Goal: Task Accomplishment & Management: Manage account settings

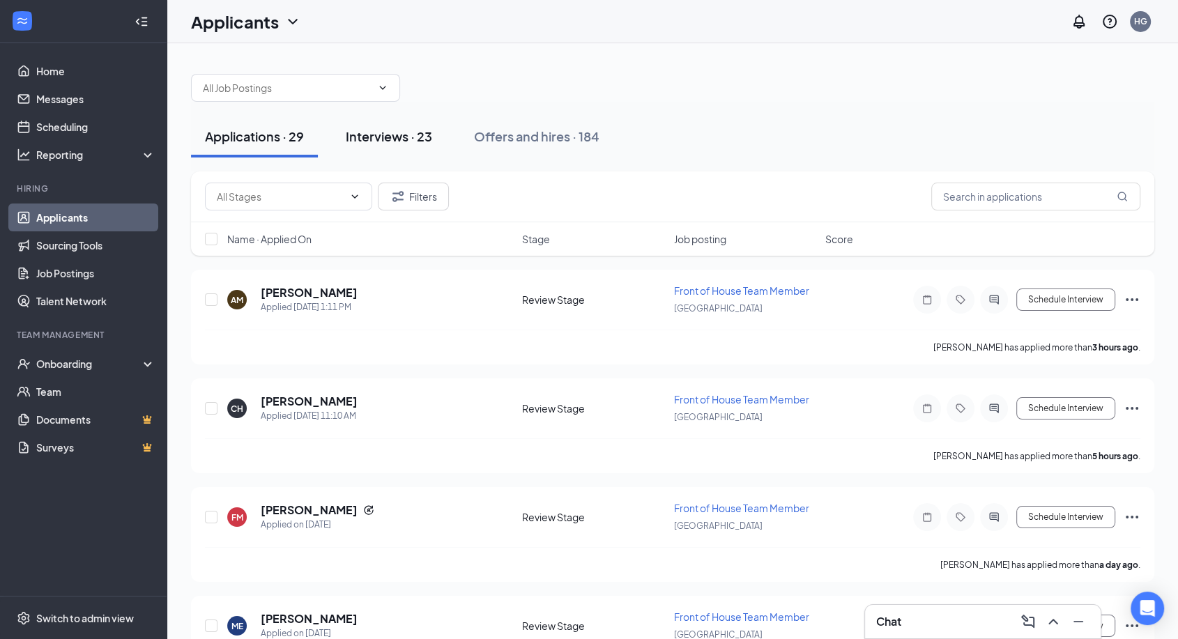
click at [417, 134] on div "Interviews · 23" at bounding box center [389, 136] width 86 height 17
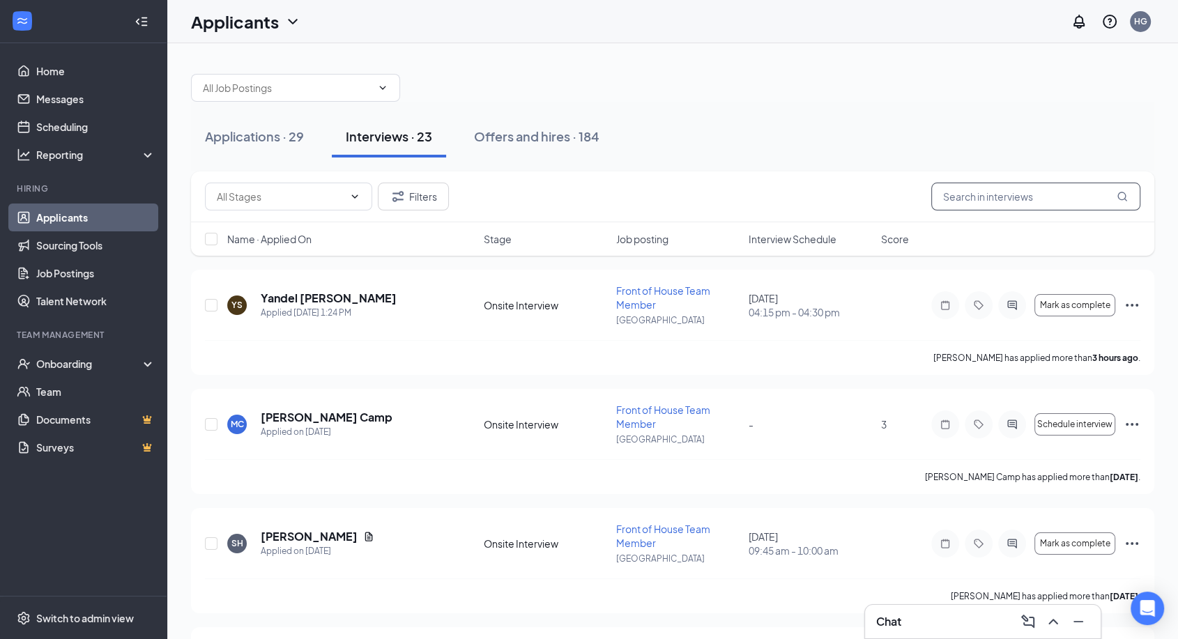
click at [1058, 202] on input "text" at bounding box center [1036, 197] width 209 height 28
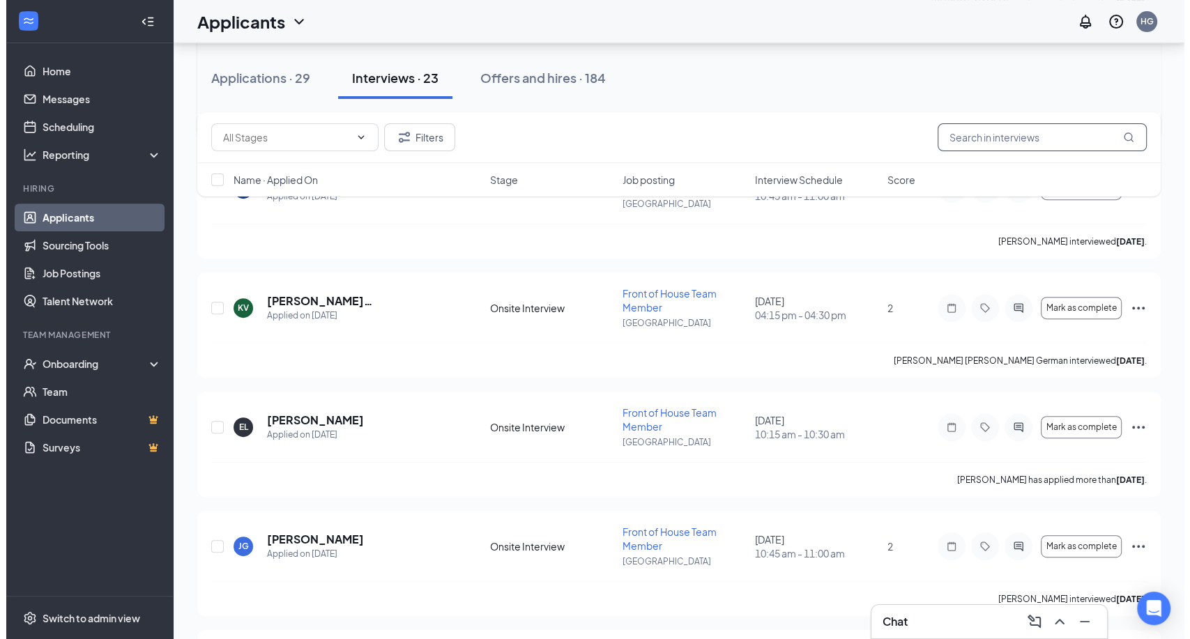
scroll to position [588, 0]
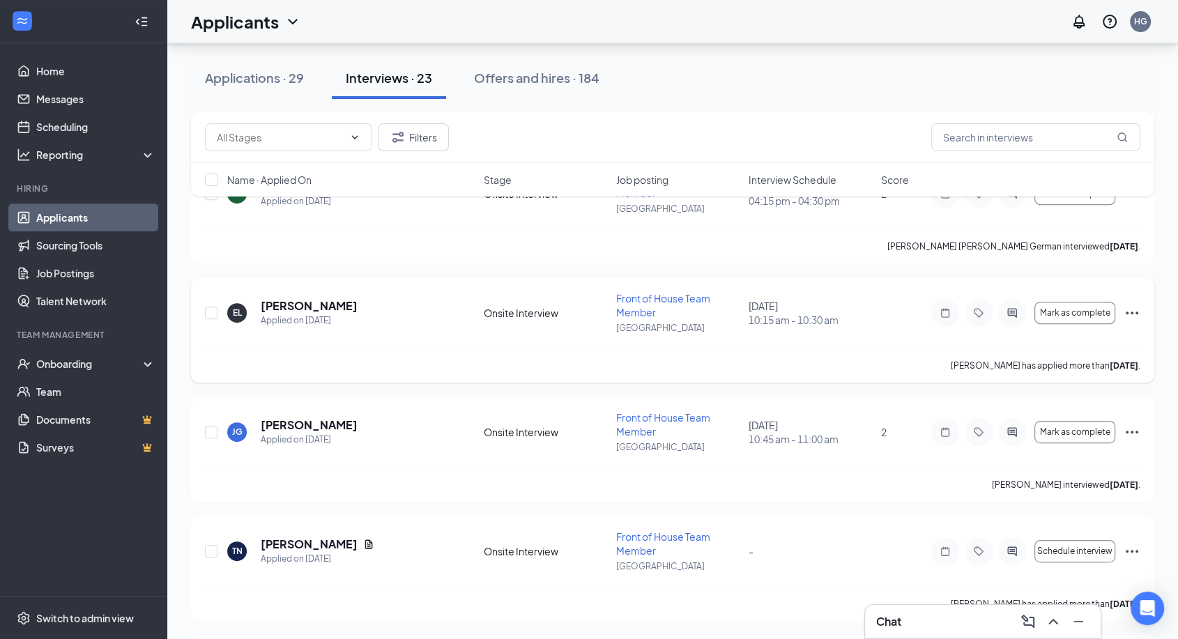
click at [303, 295] on div "EL [PERSON_NAME] Applied on [DATE] Onsite Interview Front of House Team Member …" at bounding box center [673, 319] width 936 height 56
click at [305, 315] on div "Applied on [DATE]" at bounding box center [309, 321] width 97 height 14
click at [305, 307] on h5 "[PERSON_NAME]" at bounding box center [309, 305] width 97 height 15
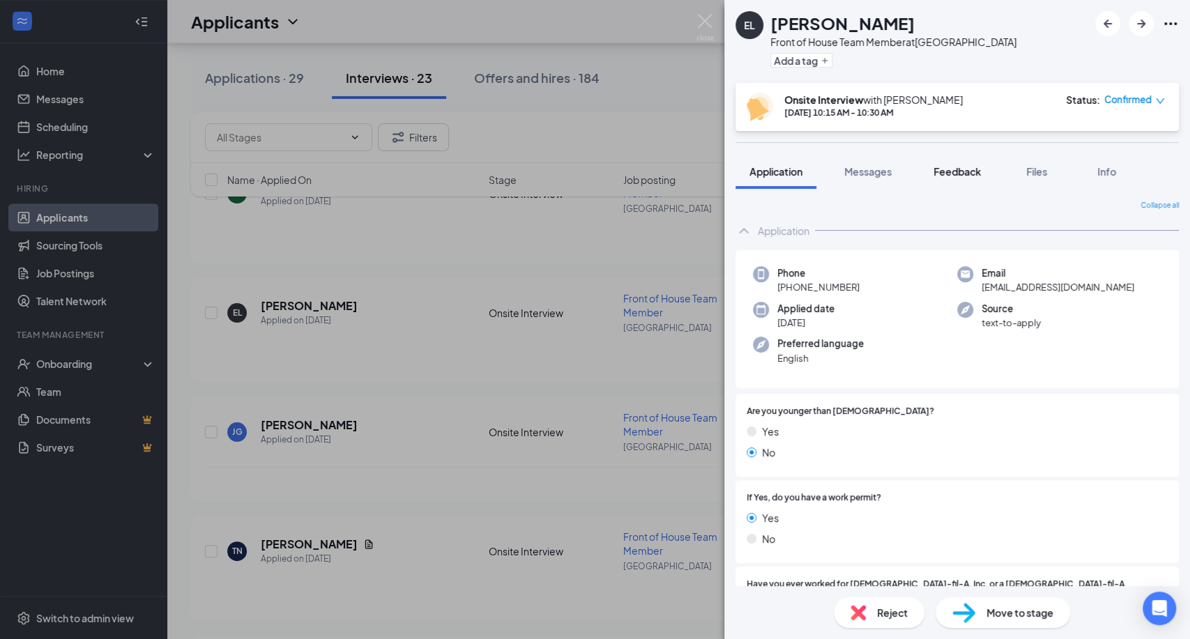
click at [954, 171] on span "Feedback" at bounding box center [957, 171] width 47 height 13
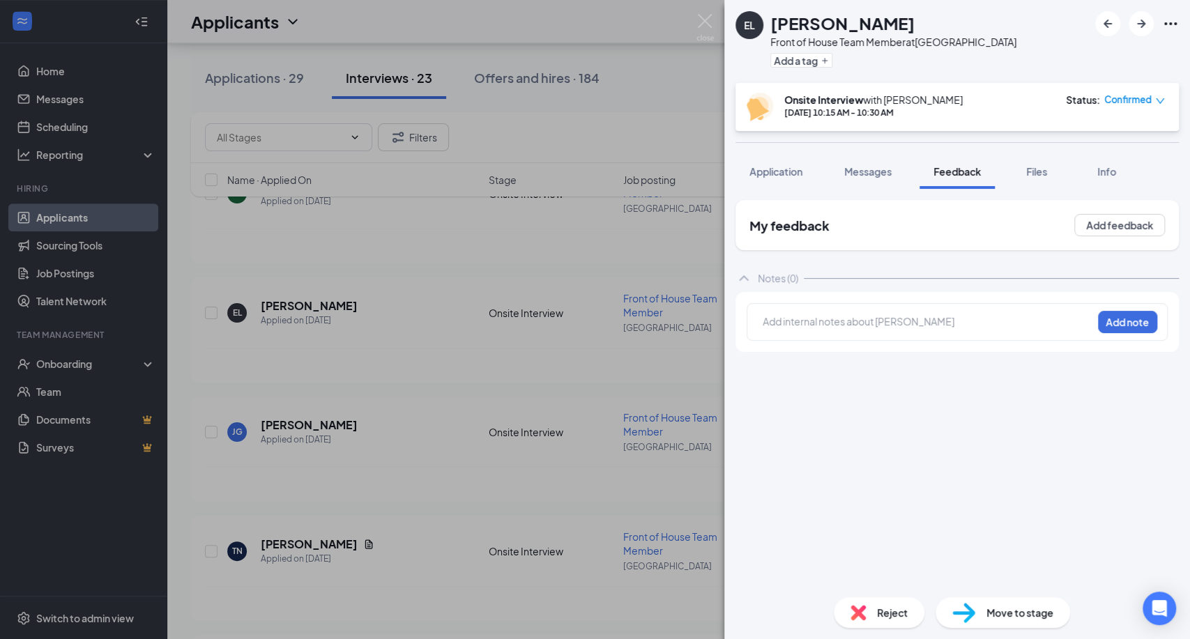
drag, startPoint x: 1118, startPoint y: 335, endPoint x: 1139, endPoint y: 393, distance: 61.5
click at [1139, 393] on div "My feedback Add feedback Notes (0) Add internal notes about [PERSON_NAME] Add n…" at bounding box center [957, 393] width 443 height 386
click at [1123, 225] on button "Add feedback" at bounding box center [1119, 225] width 91 height 22
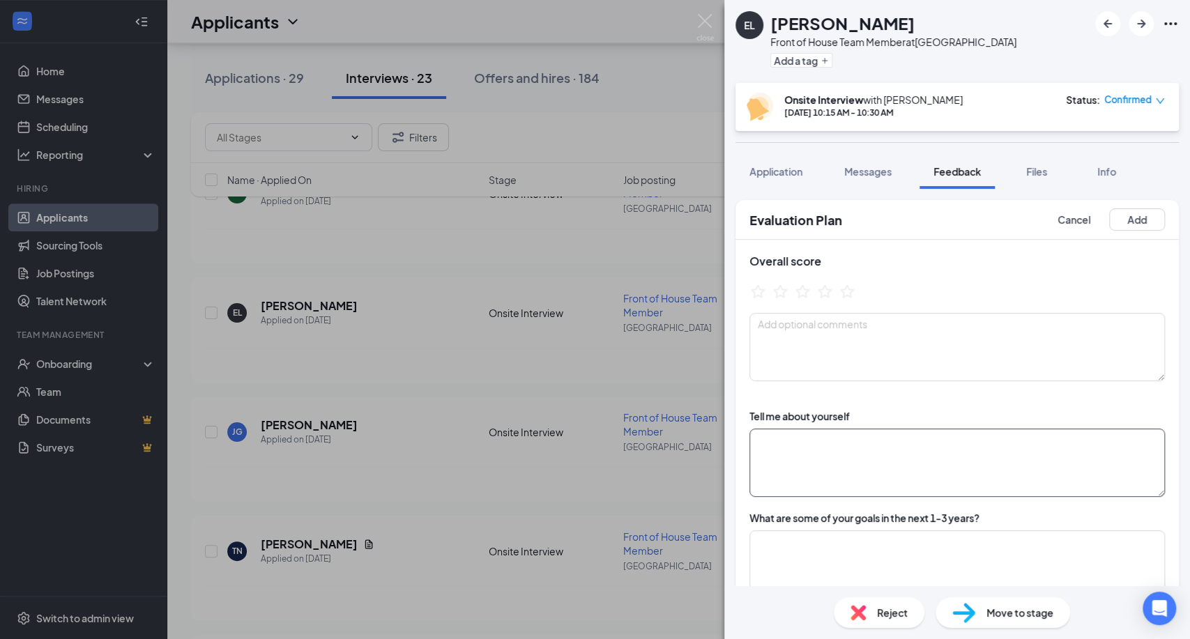
click at [852, 453] on textarea at bounding box center [958, 463] width 416 height 68
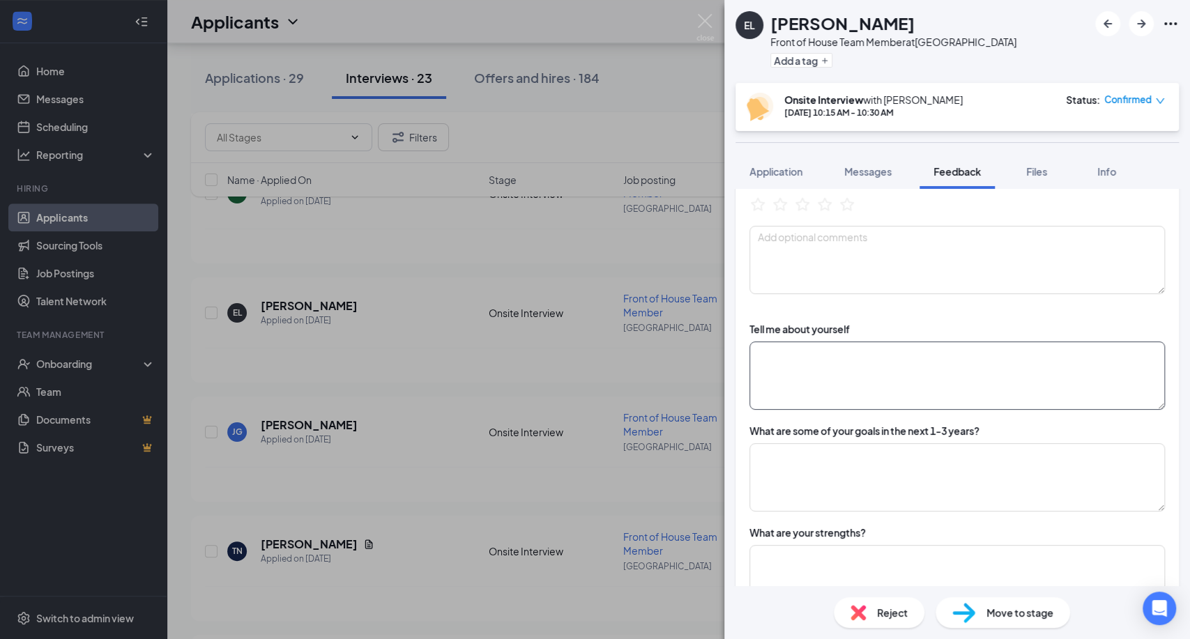
click at [823, 366] on textarea at bounding box center [958, 376] width 416 height 68
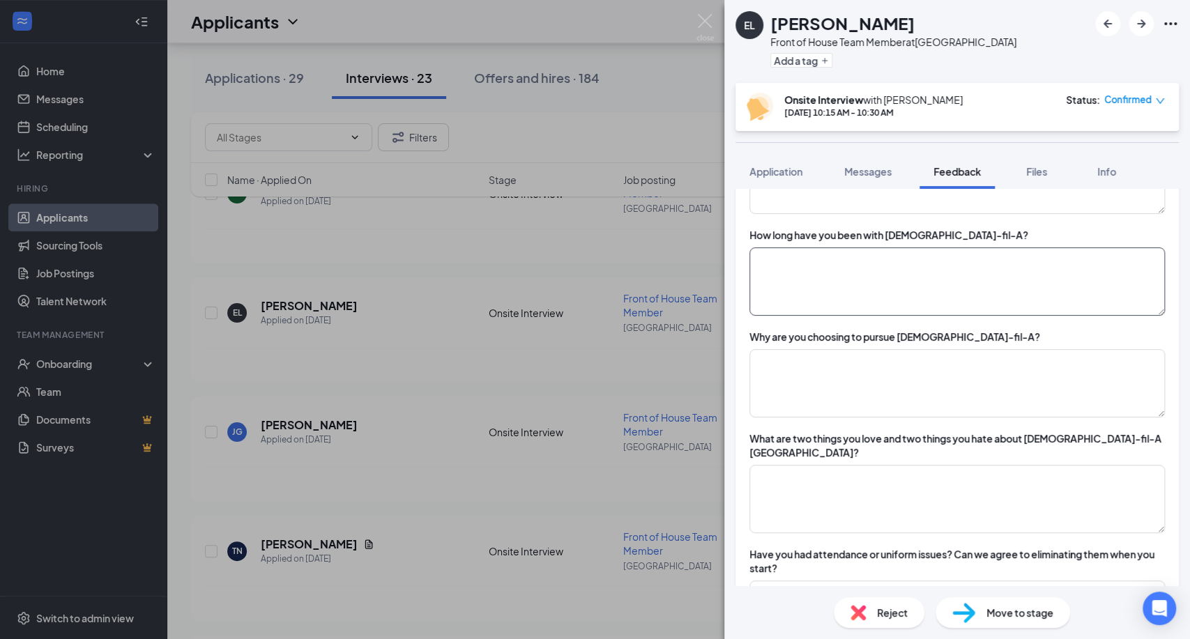
scroll to position [588, 0]
click at [869, 401] on textarea at bounding box center [958, 384] width 416 height 68
click at [860, 466] on textarea at bounding box center [958, 500] width 416 height 68
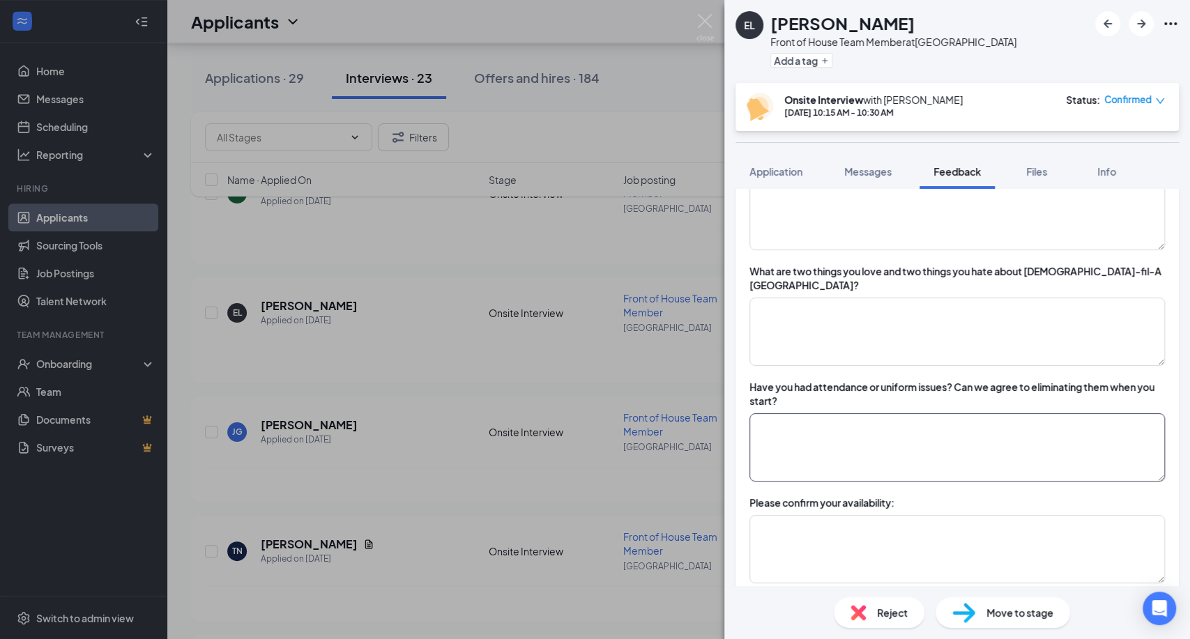
click at [856, 432] on textarea at bounding box center [958, 447] width 416 height 68
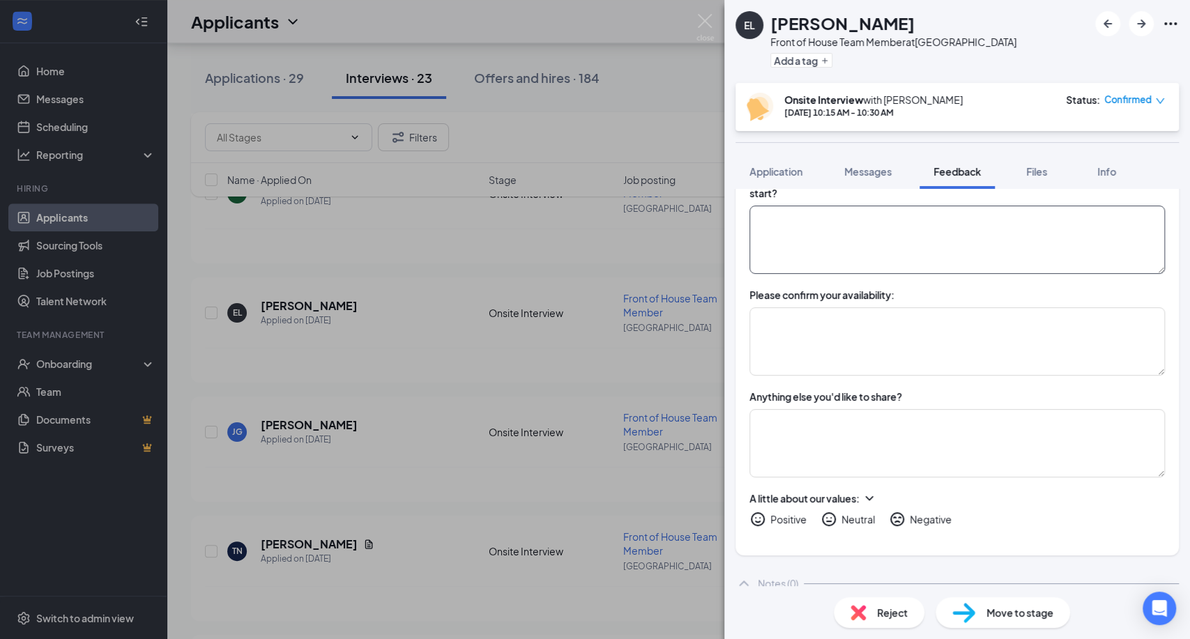
scroll to position [966, 0]
click at [842, 315] on textarea at bounding box center [958, 339] width 416 height 68
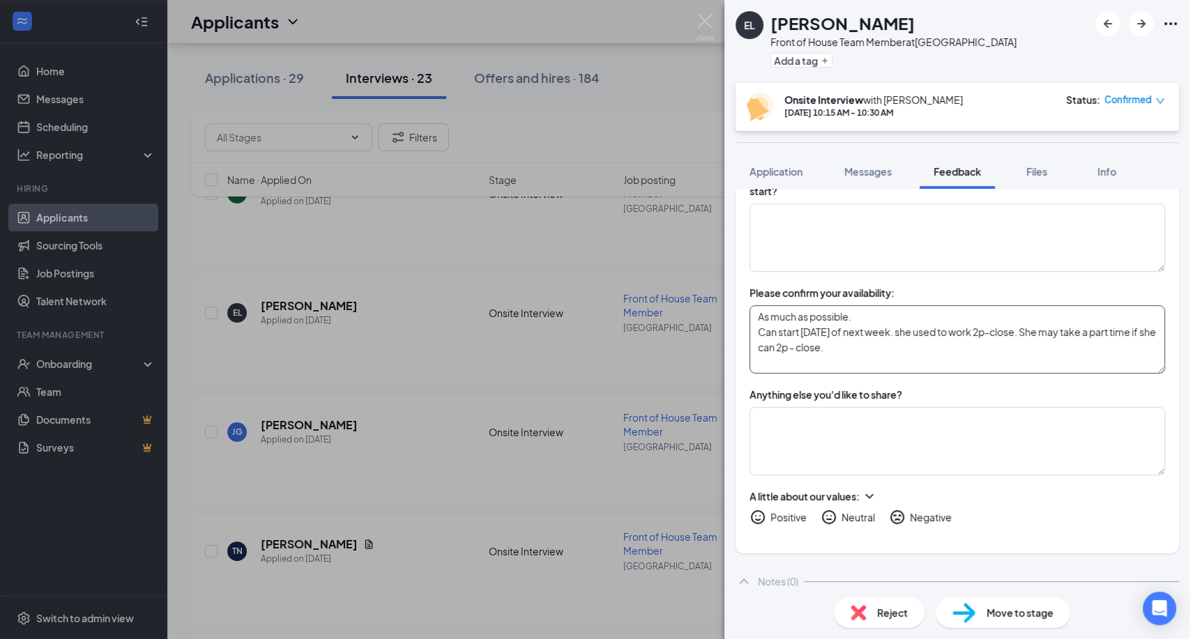
scroll to position [1019, 0]
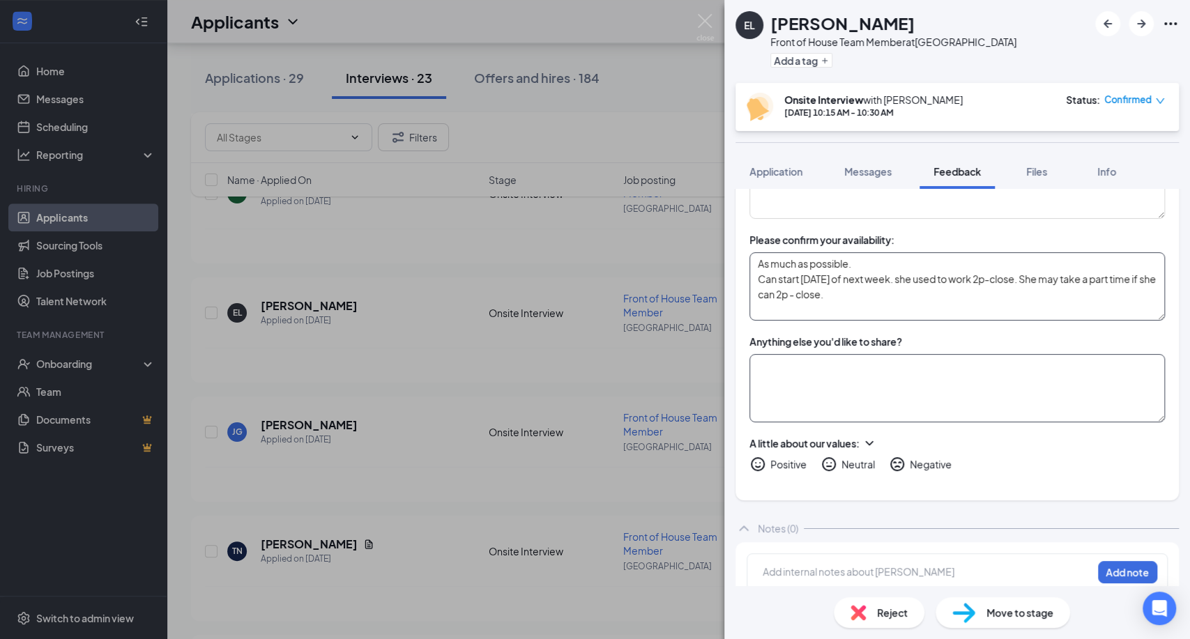
type textarea "As much as possible. Can start [DATE] of next week. she used to work 2p-close. …"
click at [770, 397] on textarea at bounding box center [958, 388] width 416 height 68
type textarea "$15."
click at [806, 259] on textarea "As much as possible. Can start [DATE] of next week. she used to work 2p-close. …" at bounding box center [958, 286] width 416 height 68
click at [812, 266] on textarea "As much as possible. Can start m\[DATE] of next week. she used to work 2p-close…" at bounding box center [958, 286] width 416 height 68
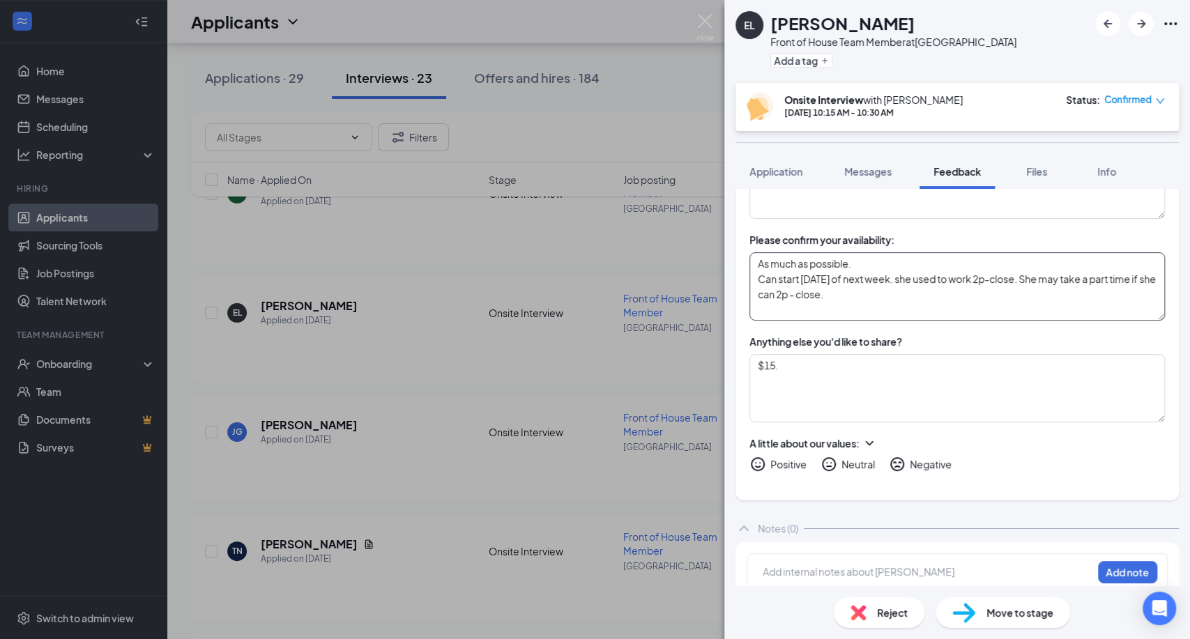
scroll to position [0, 0]
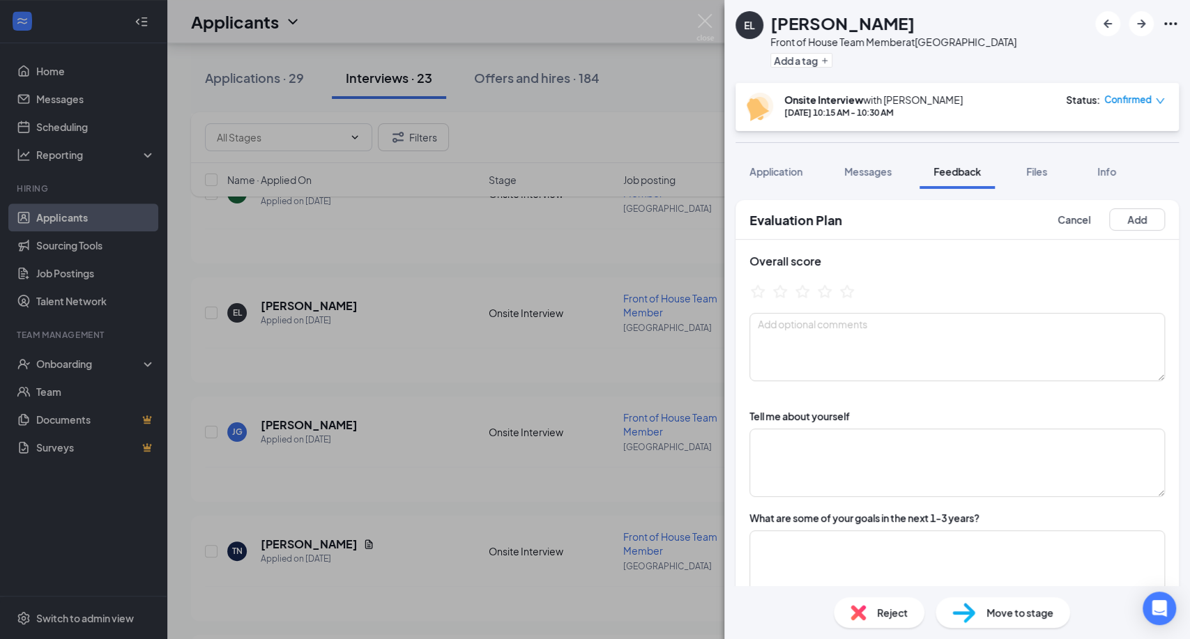
type textarea "As much as possible. Can start [DATE] of next week. she used to work 2p-close. …"
click at [857, 287] on div at bounding box center [958, 294] width 416 height 22
click at [853, 287] on icon "StarBorder" at bounding box center [847, 291] width 18 height 18
click at [1136, 222] on button "Add" at bounding box center [1137, 219] width 56 height 22
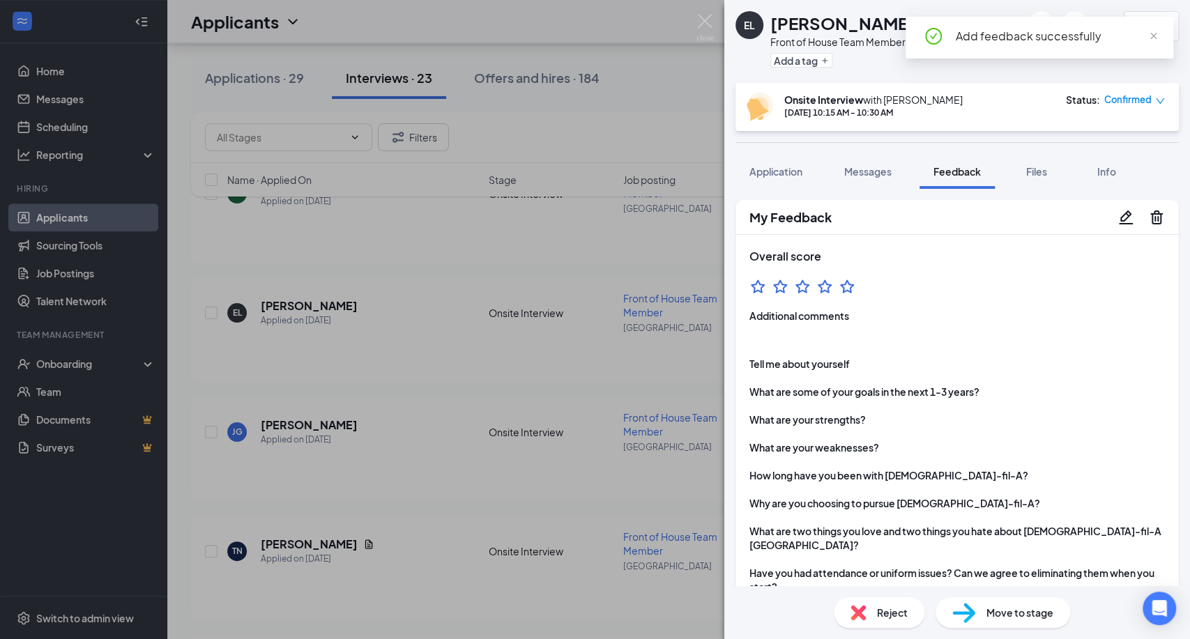
scroll to position [286, 0]
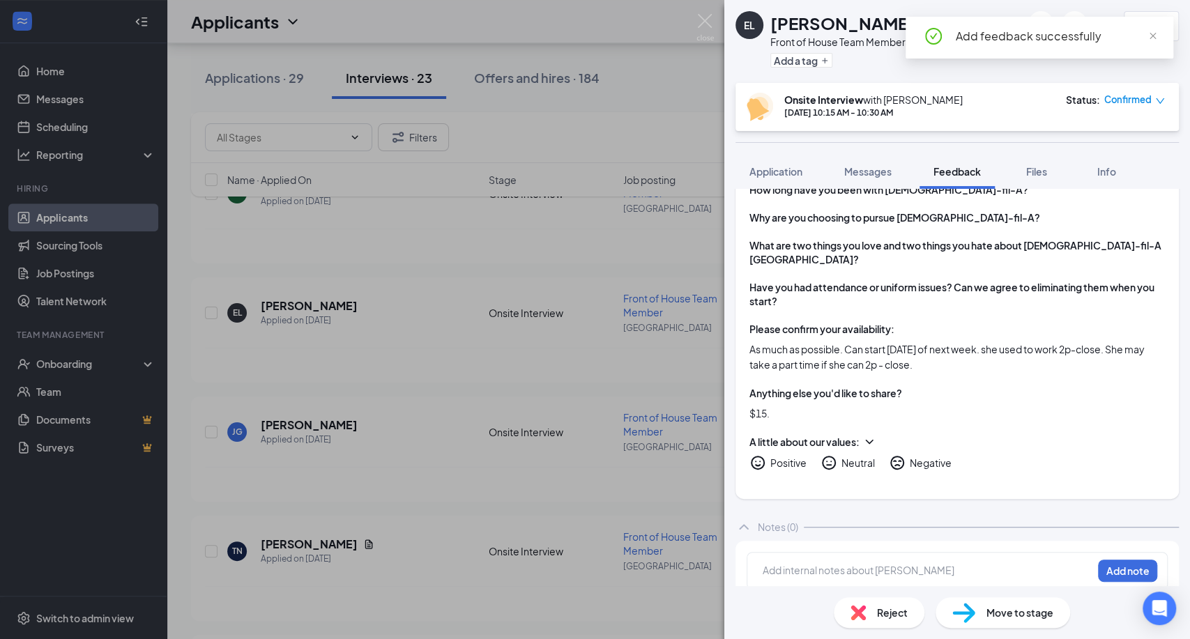
click at [1039, 615] on span "Move to stage" at bounding box center [1020, 612] width 67 height 15
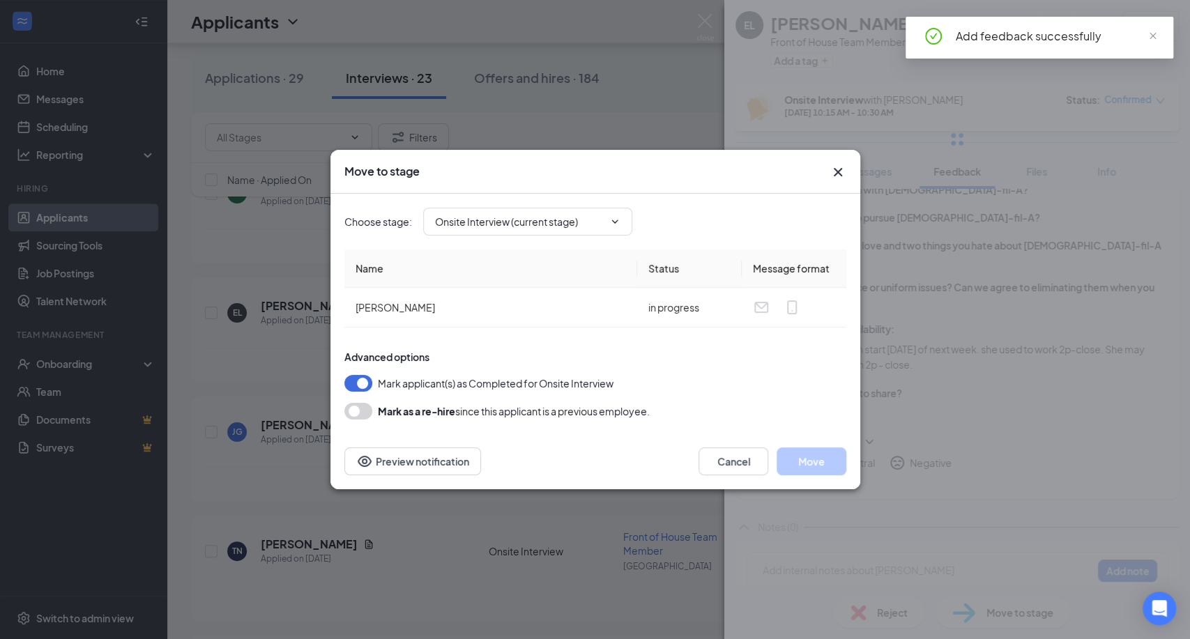
type input "Hiring Complete (final stage)"
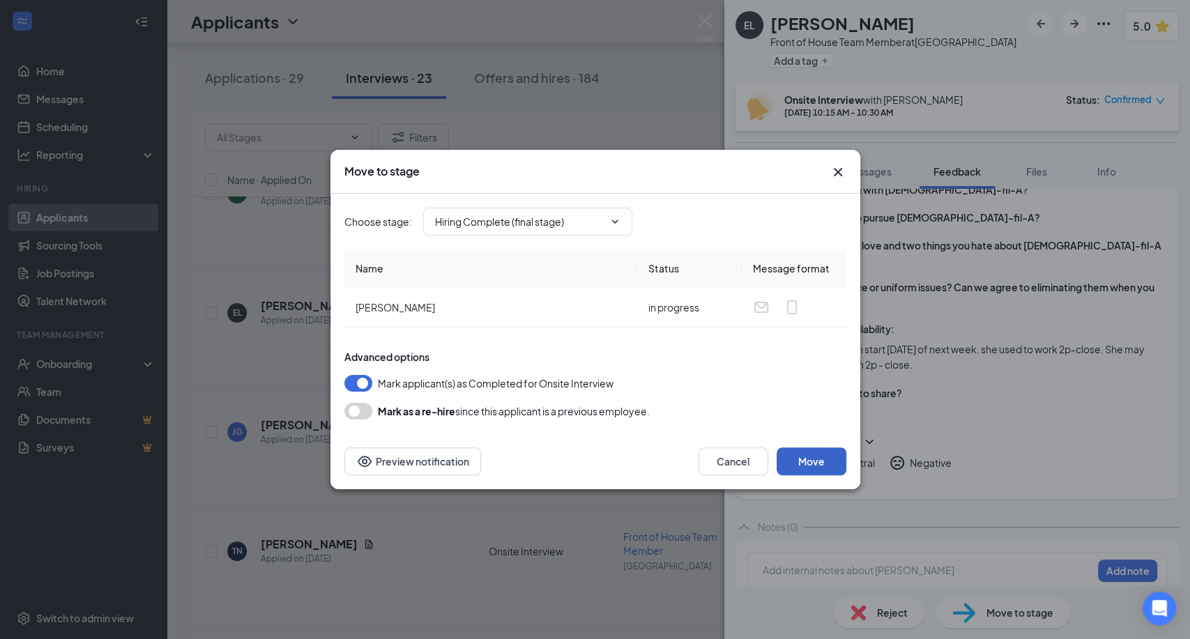
click at [805, 455] on button "Move" at bounding box center [812, 462] width 70 height 28
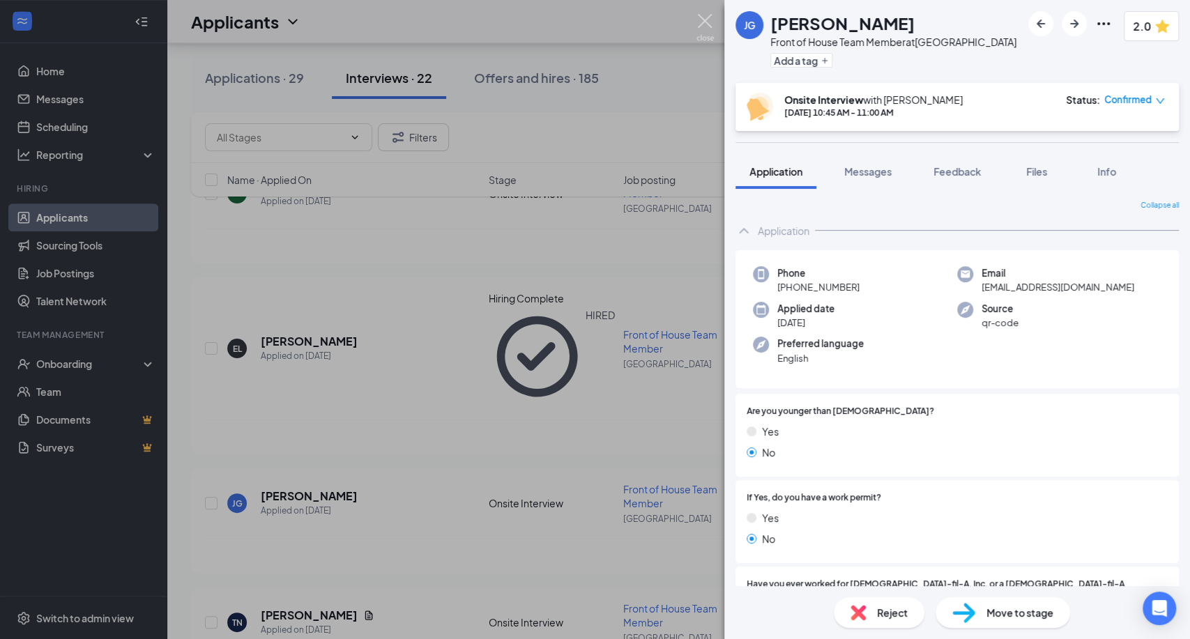
click at [706, 26] on img at bounding box center [705, 27] width 17 height 27
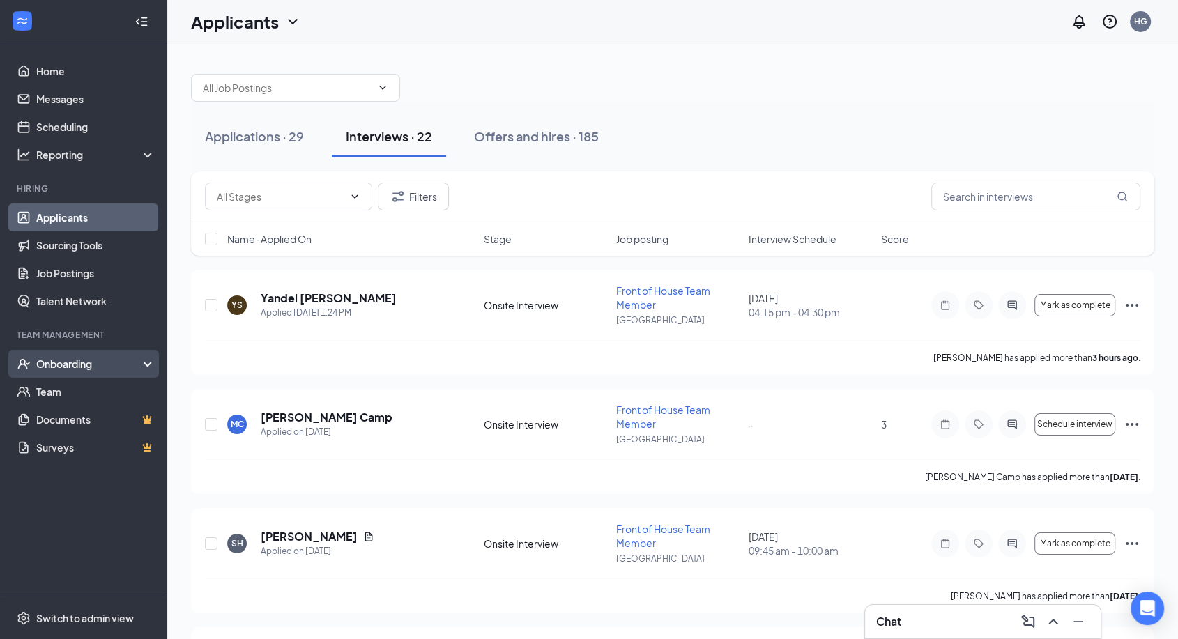
click at [128, 365] on div "Onboarding" at bounding box center [89, 364] width 107 height 14
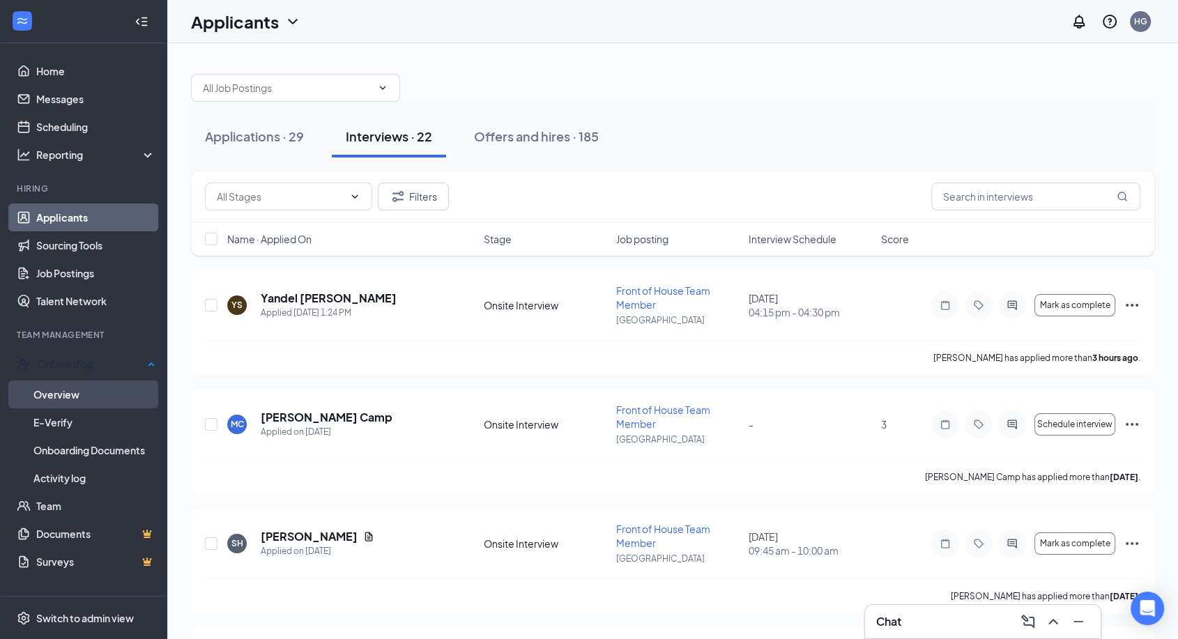
click at [99, 394] on link "Overview" at bounding box center [94, 395] width 122 height 28
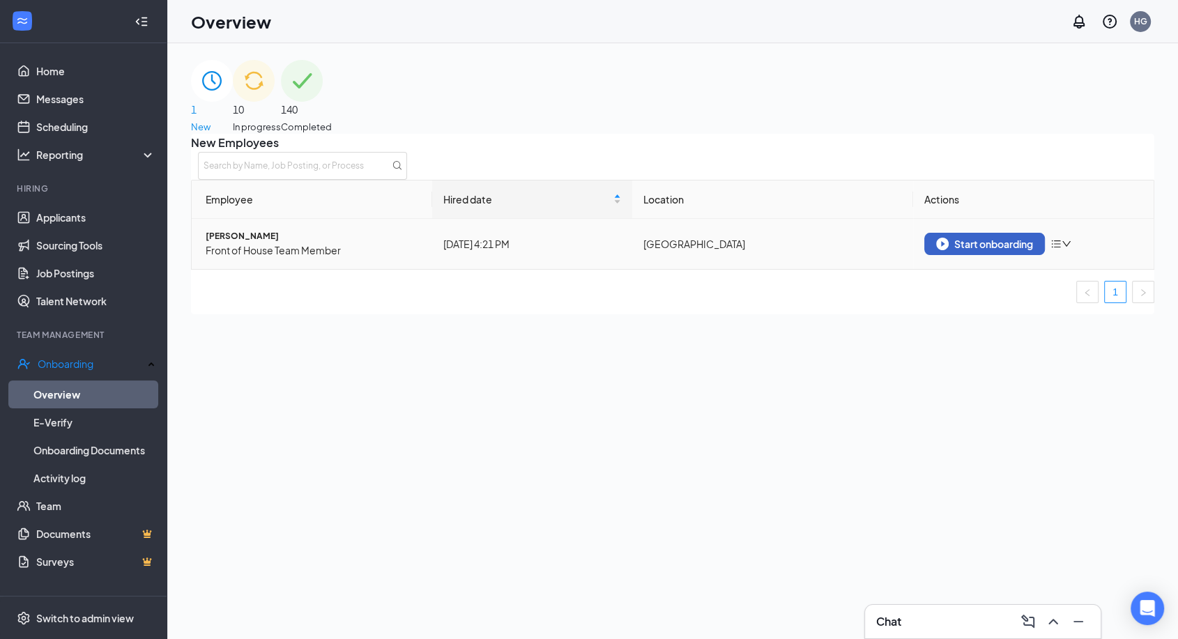
click at [1015, 251] on button "Start onboarding" at bounding box center [985, 244] width 121 height 22
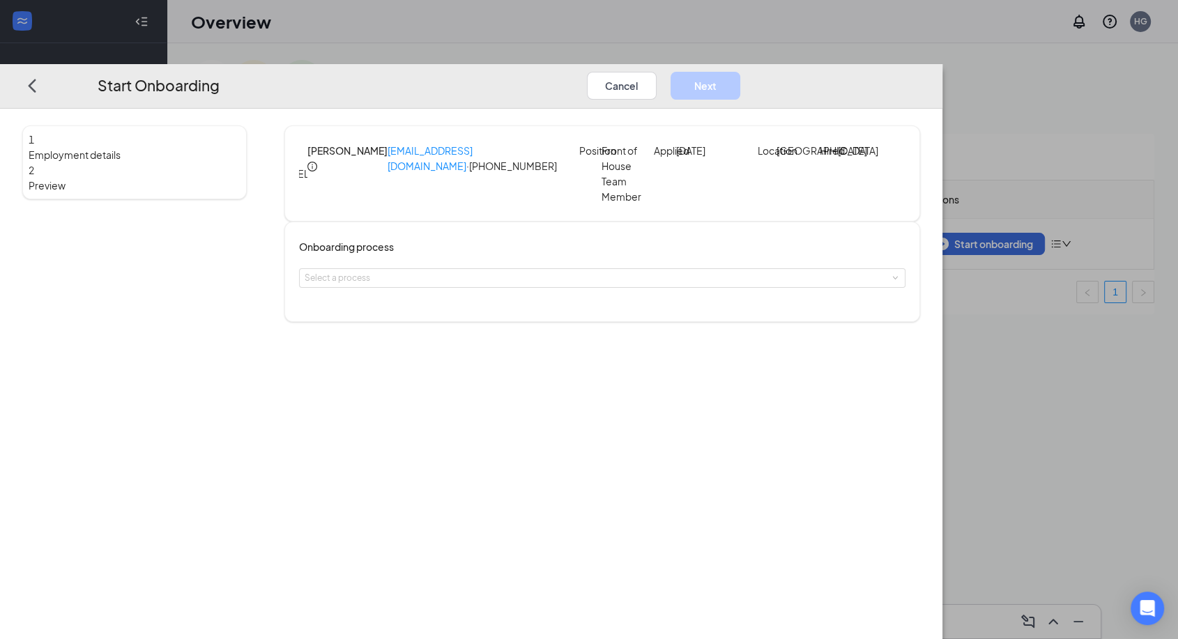
click at [543, 298] on div "Onboarding process Select a process" at bounding box center [602, 272] width 636 height 100
click at [544, 285] on div "Select a process" at bounding box center [599, 278] width 589 height 14
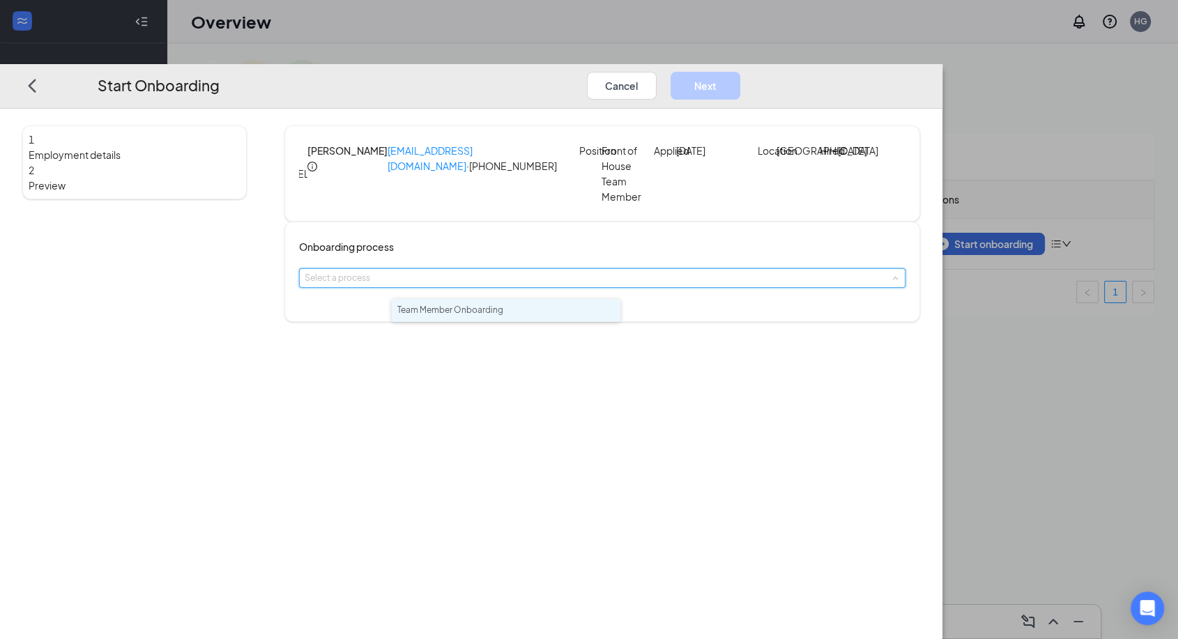
click at [533, 315] on li "Team Member Onboarding" at bounding box center [506, 310] width 229 height 23
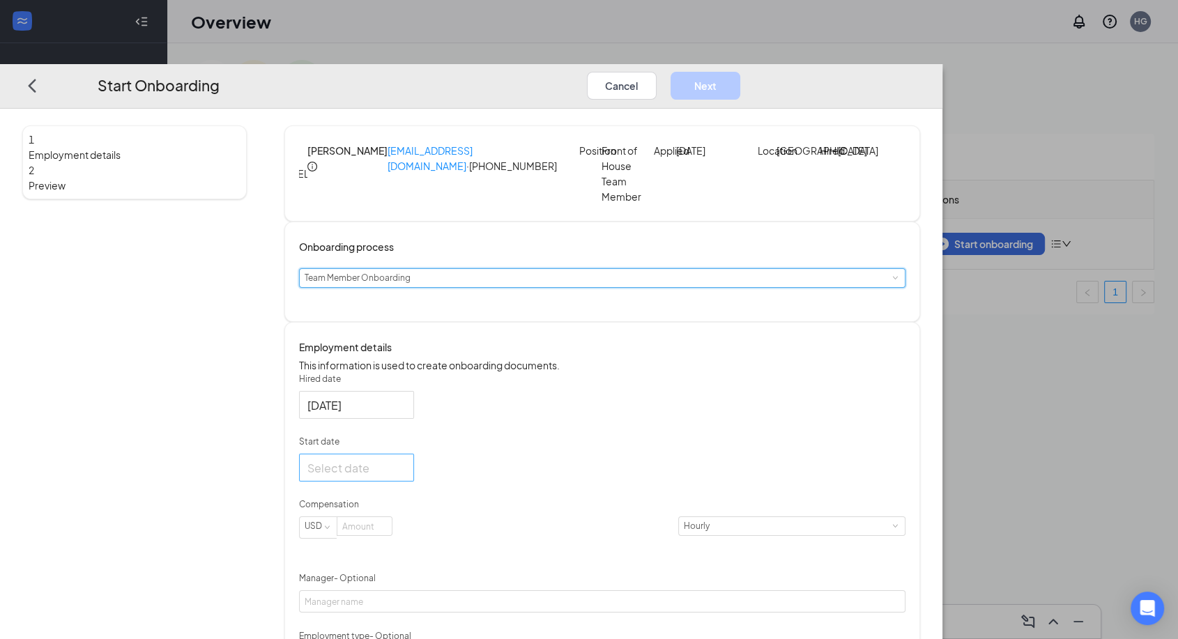
click at [403, 476] on input "Start date" at bounding box center [355, 467] width 96 height 17
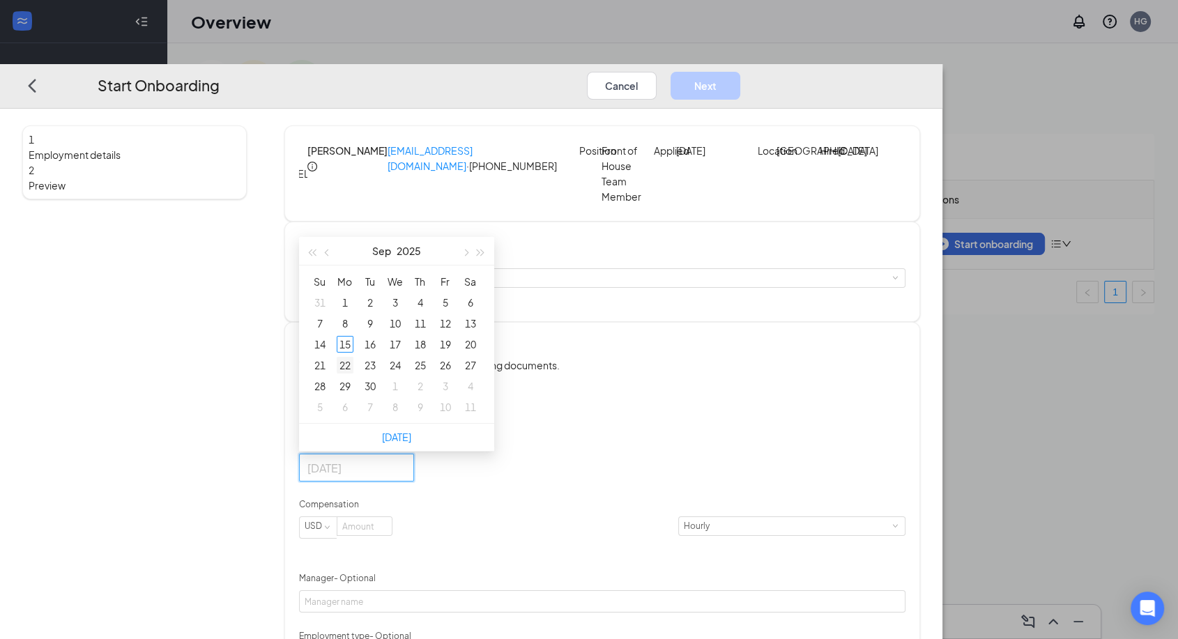
type input "[DATE]"
click at [354, 374] on div "22" at bounding box center [345, 365] width 17 height 17
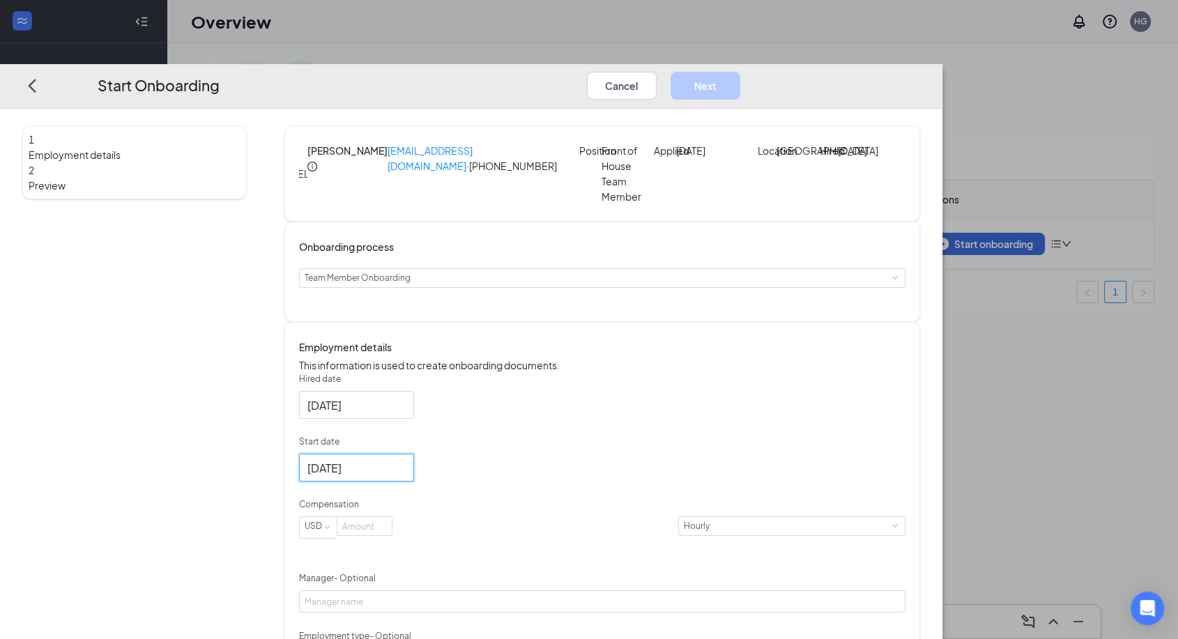
scroll to position [59, 0]
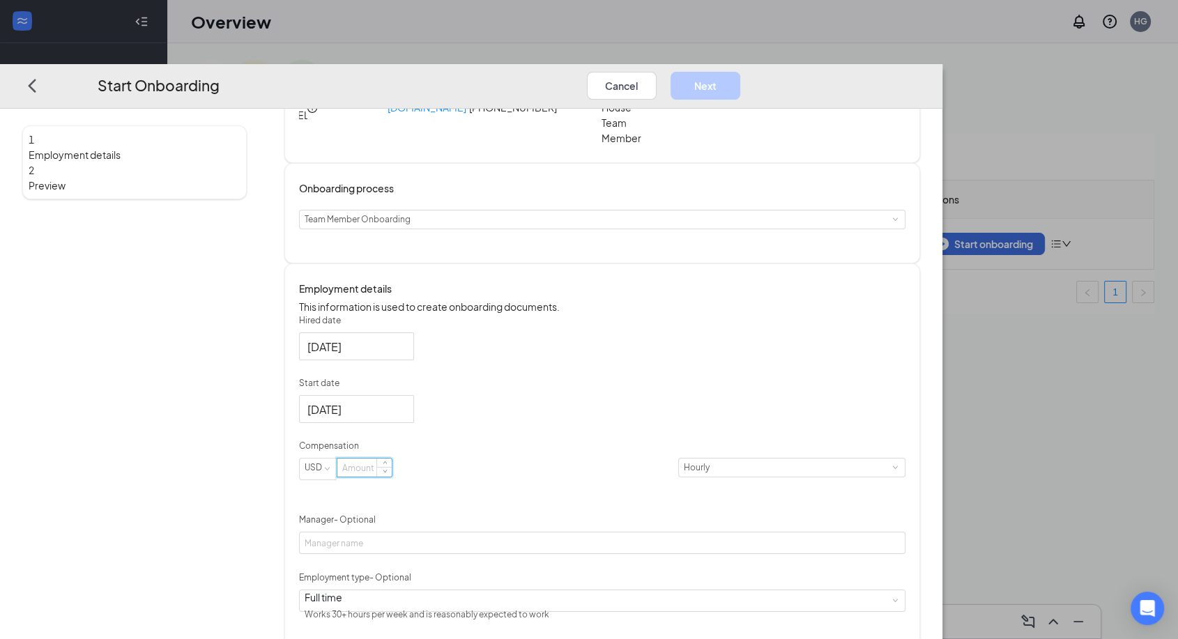
click at [392, 477] on input at bounding box center [364, 468] width 54 height 18
type input "5"
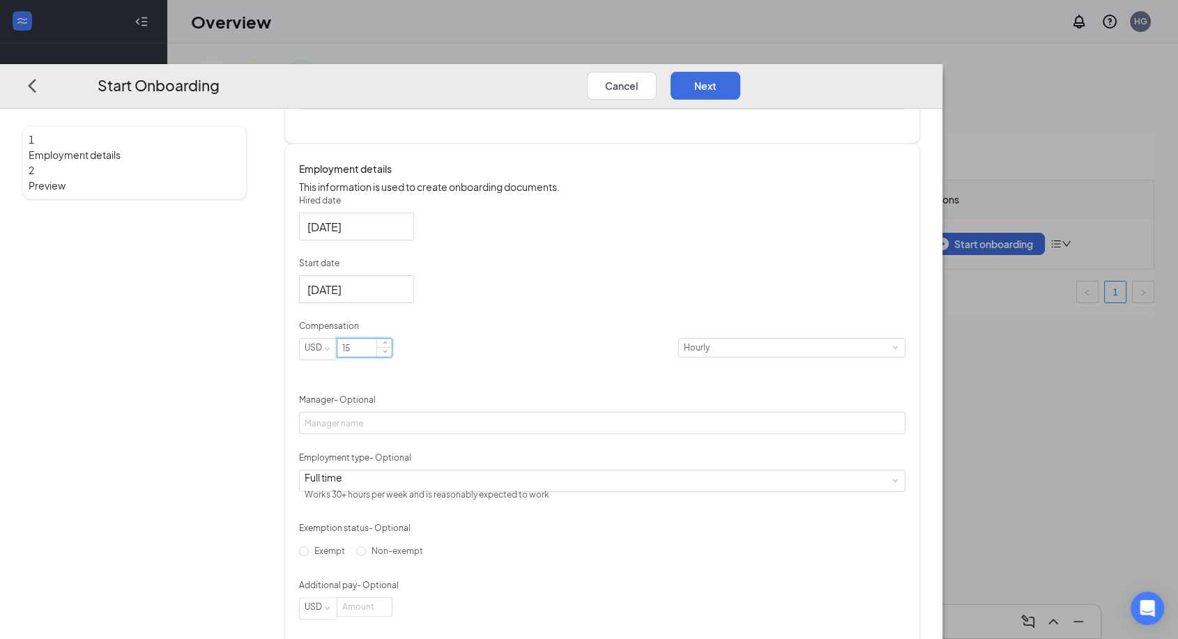
scroll to position [178, 0]
type input "15"
click at [419, 556] on span "Non-exempt" at bounding box center [397, 550] width 63 height 10
click at [366, 556] on input "Non-exempt" at bounding box center [361, 551] width 10 height 10
radio input "true"
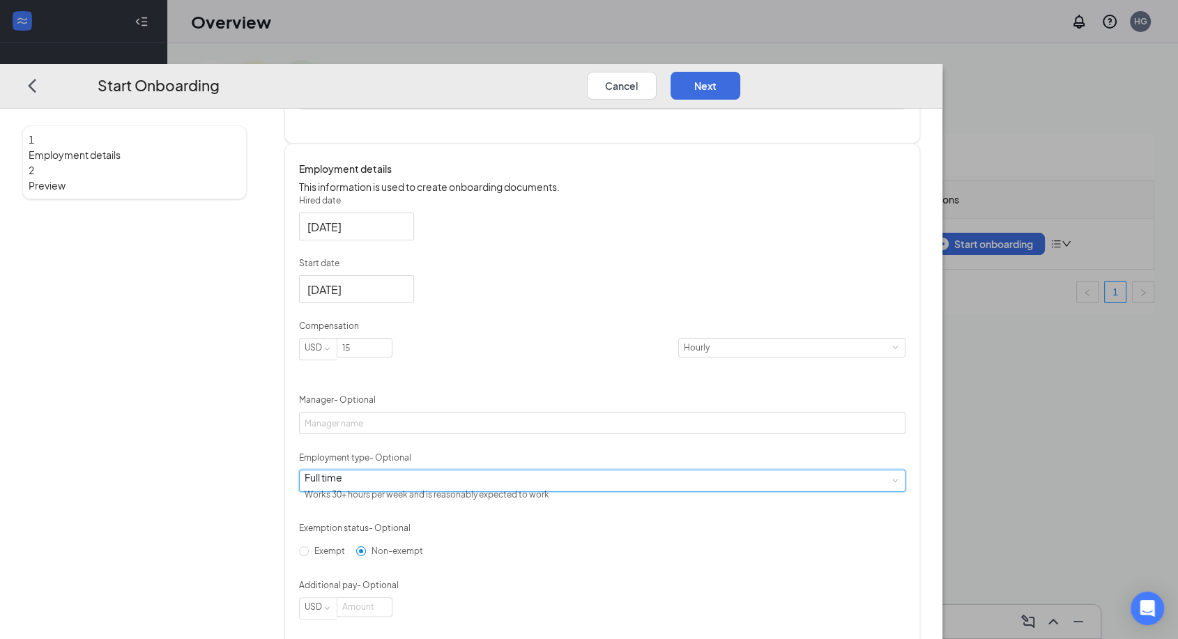
click at [489, 491] on div "Full time Works 30+ hours per week and is reasonably expected to work" at bounding box center [602, 480] width 595 height 21
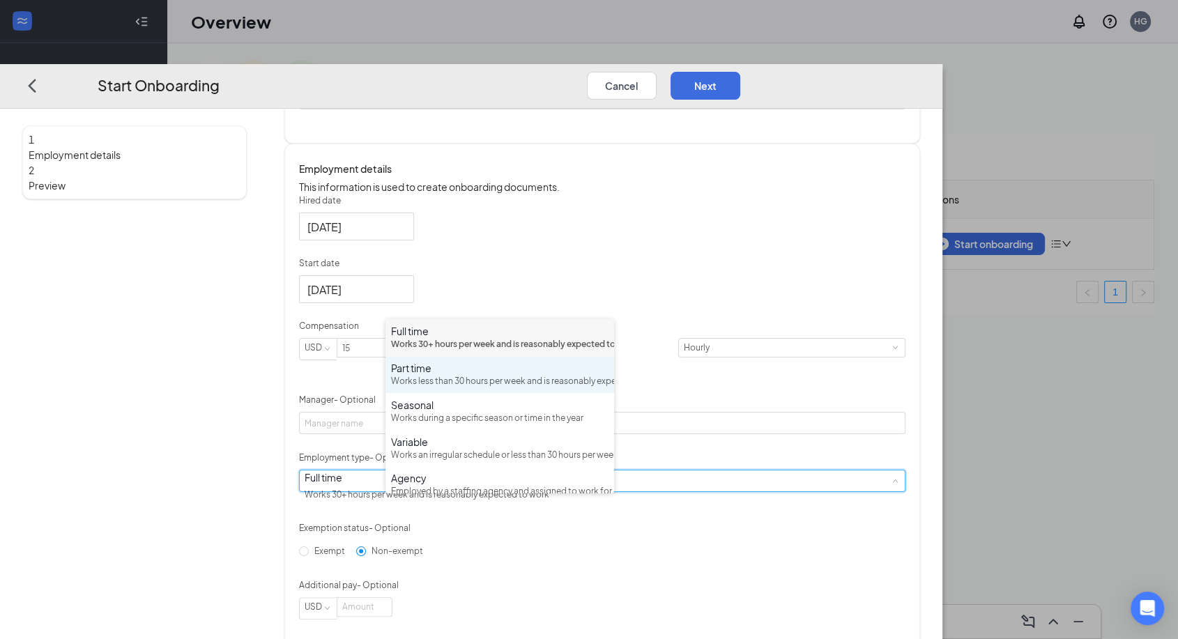
click at [488, 388] on div "Works less than 30 hours per week and is reasonably expected to work" at bounding box center [500, 381] width 218 height 13
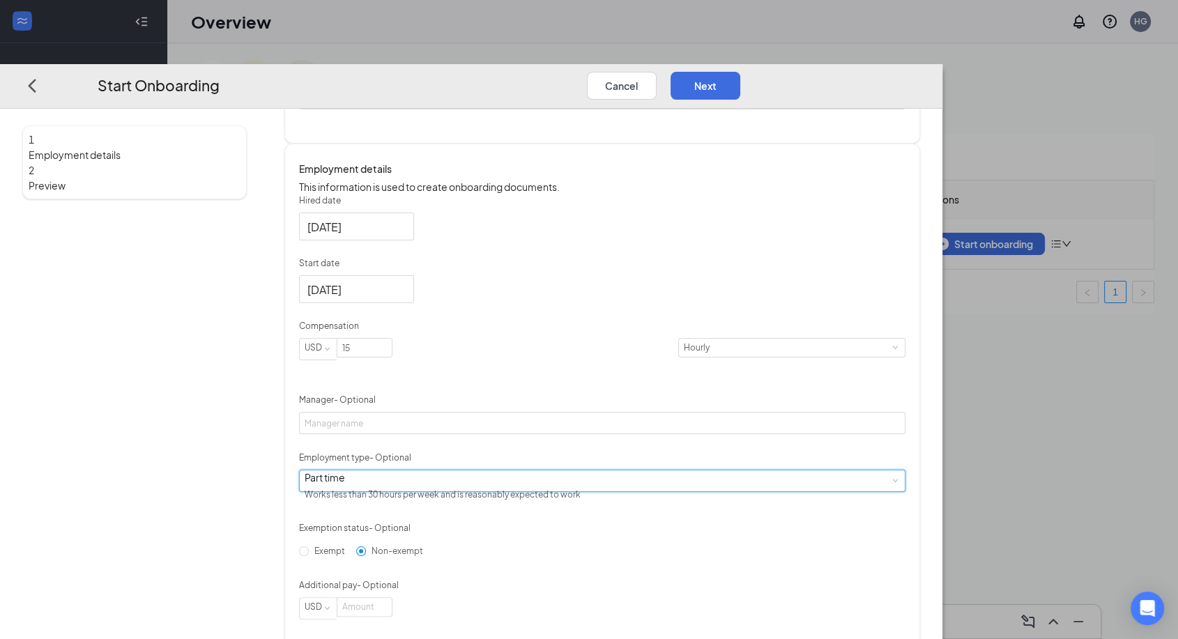
scroll to position [243, 0]
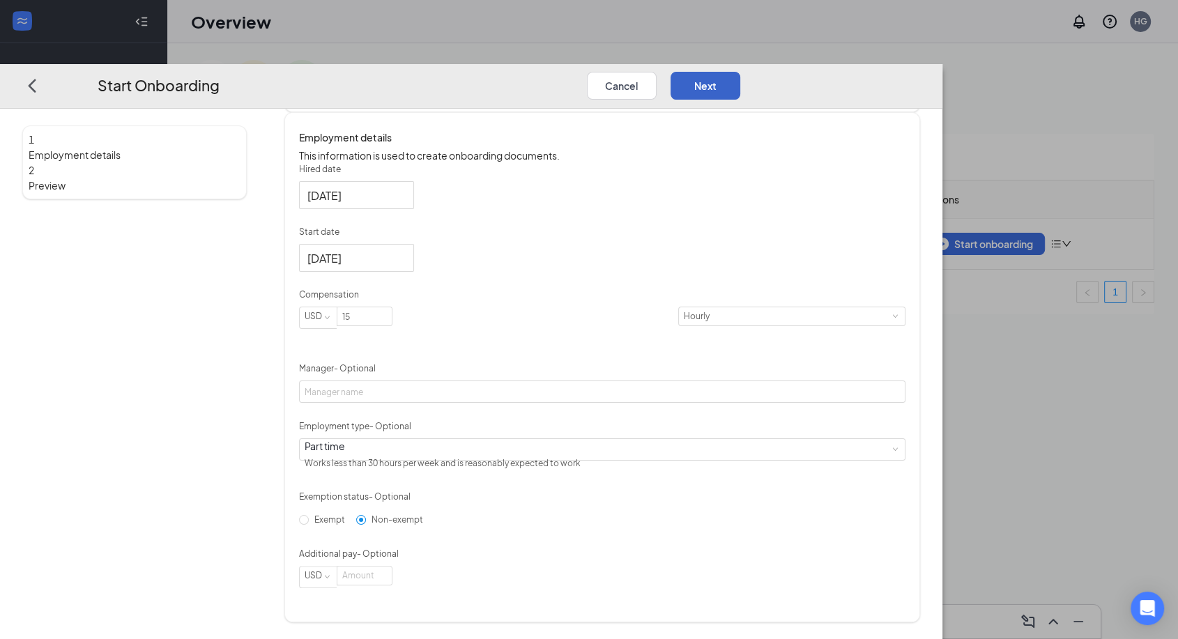
click at [740, 71] on button "Next" at bounding box center [706, 85] width 70 height 28
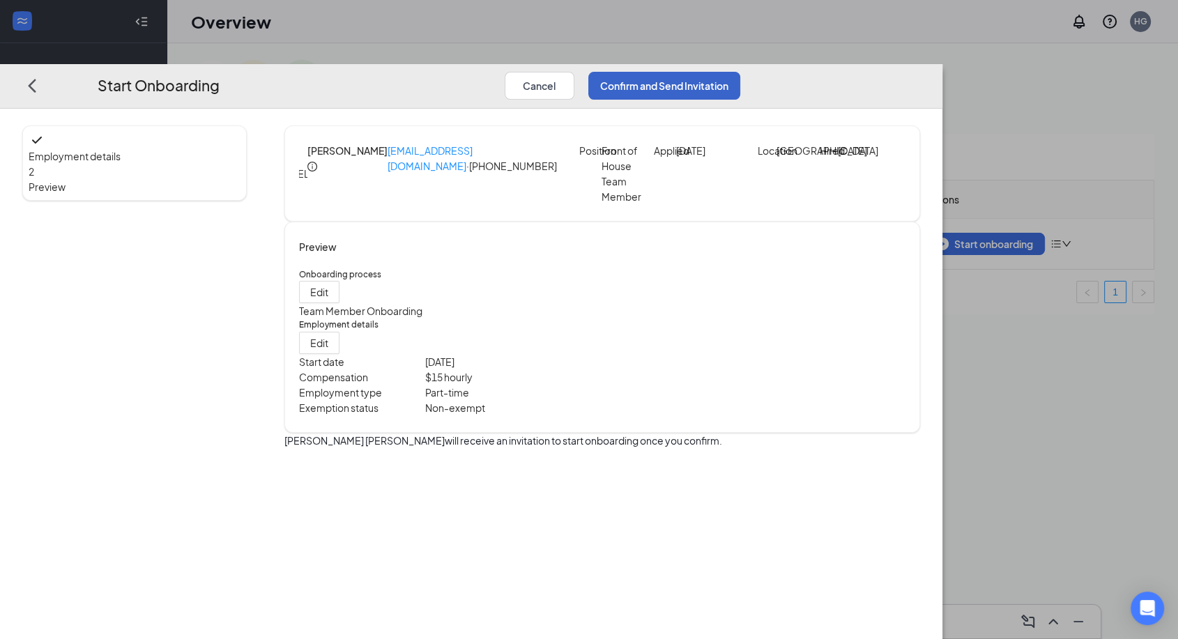
click at [740, 71] on button "Confirm and Send Invitation" at bounding box center [664, 85] width 152 height 28
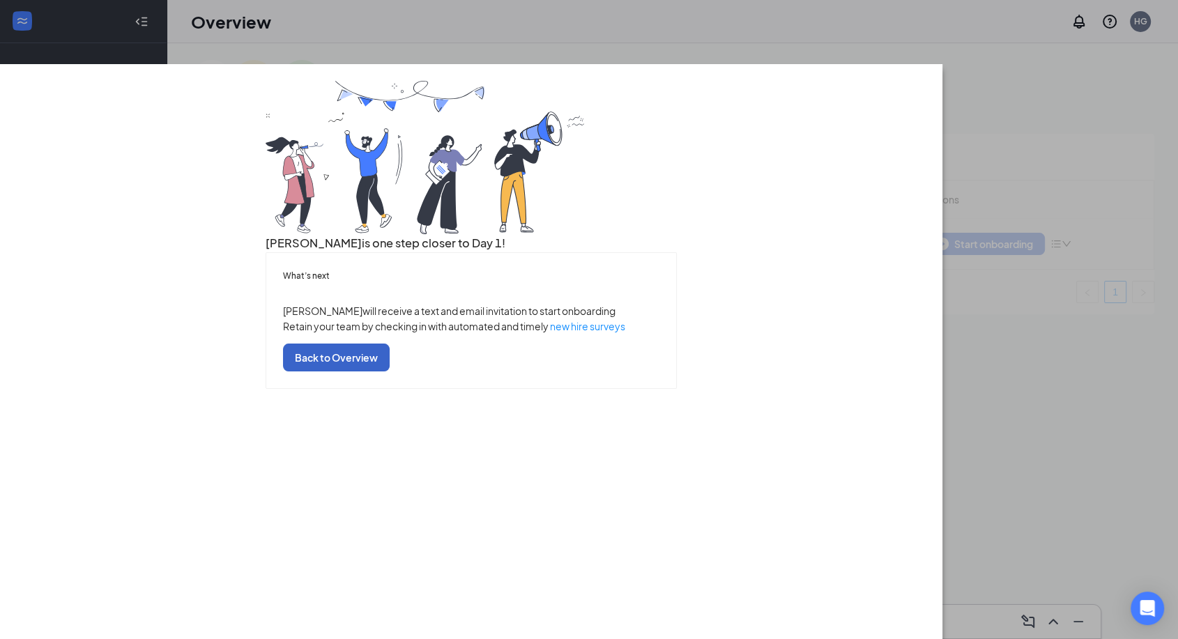
click at [390, 372] on button "Back to Overview" at bounding box center [336, 358] width 107 height 28
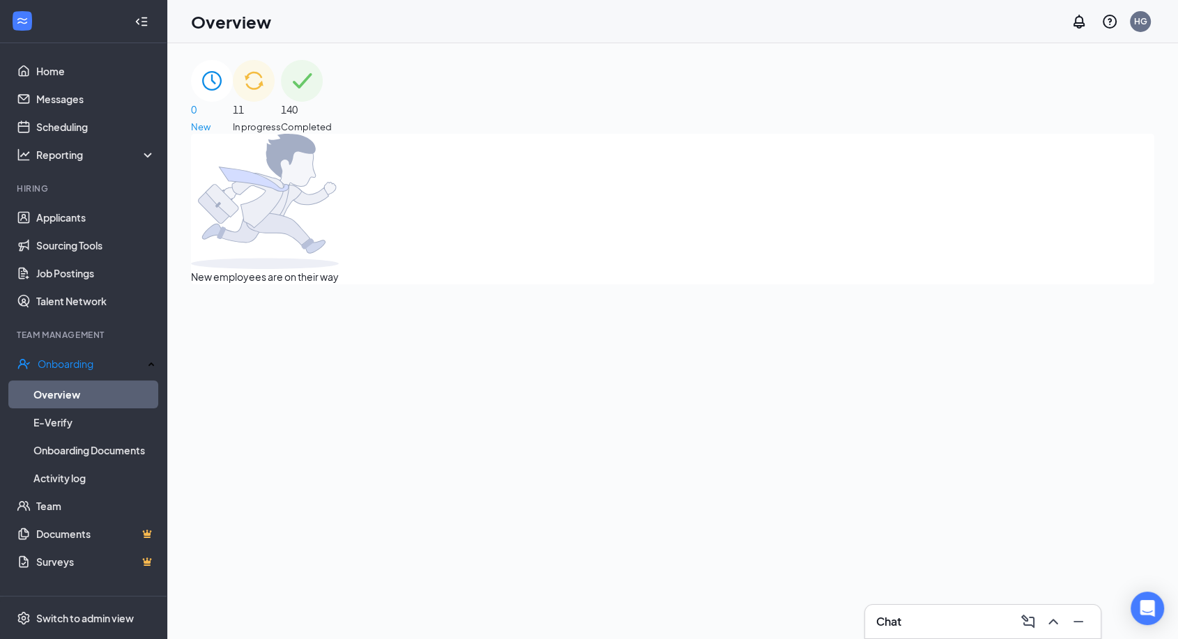
click at [938, 630] on div "Chat" at bounding box center [982, 622] width 213 height 22
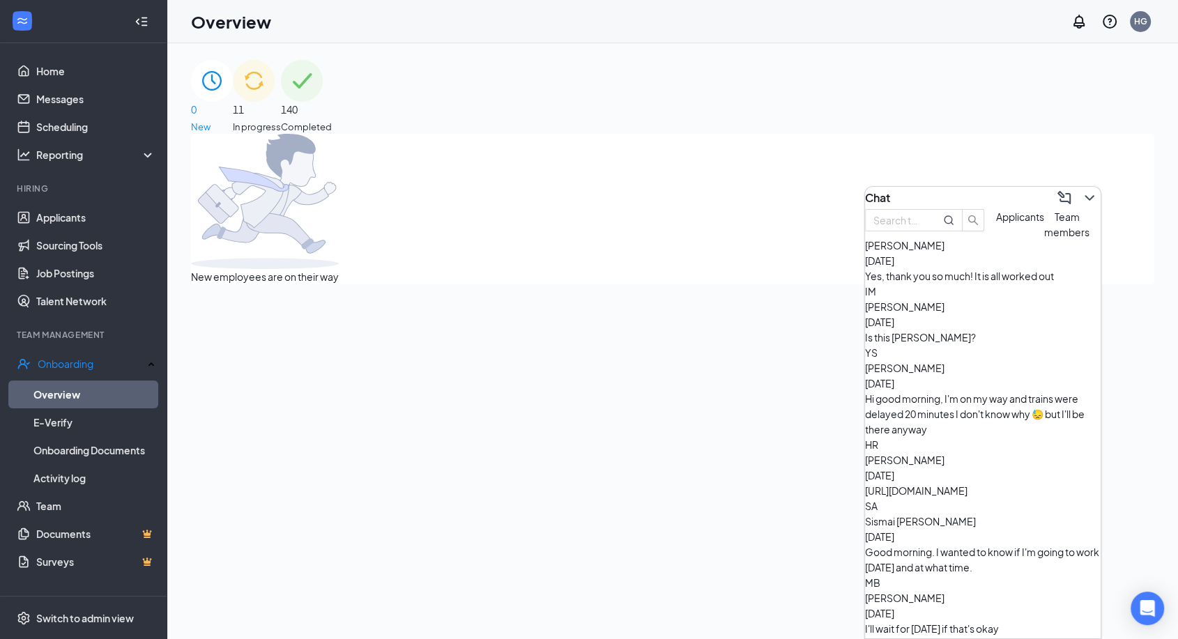
scroll to position [325, 0]
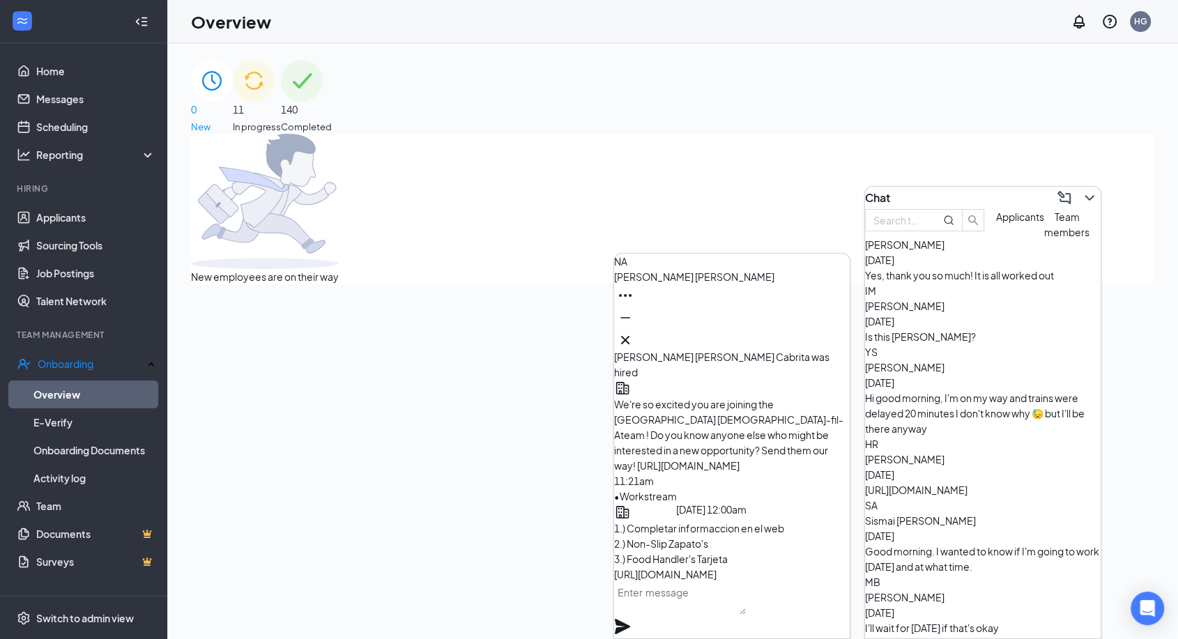
scroll to position [-347, 0]
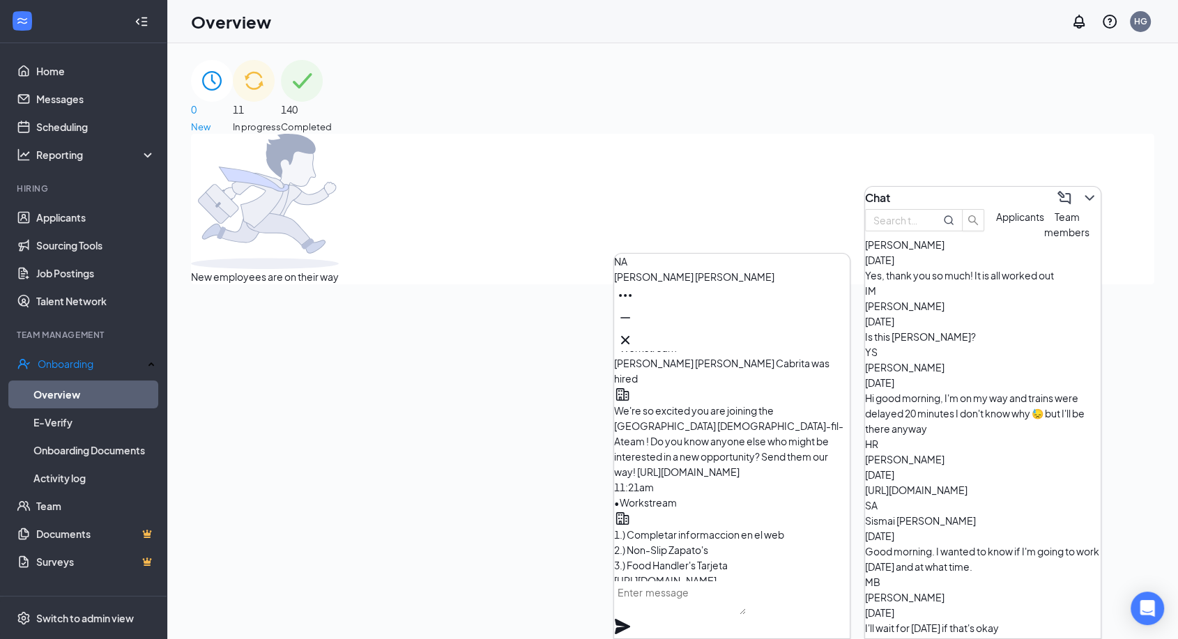
drag, startPoint x: 740, startPoint y: 491, endPoint x: 634, endPoint y: 406, distance: 135.9
click at [634, 510] on div "1.) Completar informaccion en el web 2.) Non-Slip Zapato's 3.) Food Handler's T…" at bounding box center [732, 556] width 236 height 93
copy span "1.) Completar informaccion en el web 2.) Non-Slip Zapato's 3.) Food Handler's T…"
click at [634, 337] on icon "Cross" at bounding box center [625, 340] width 17 height 17
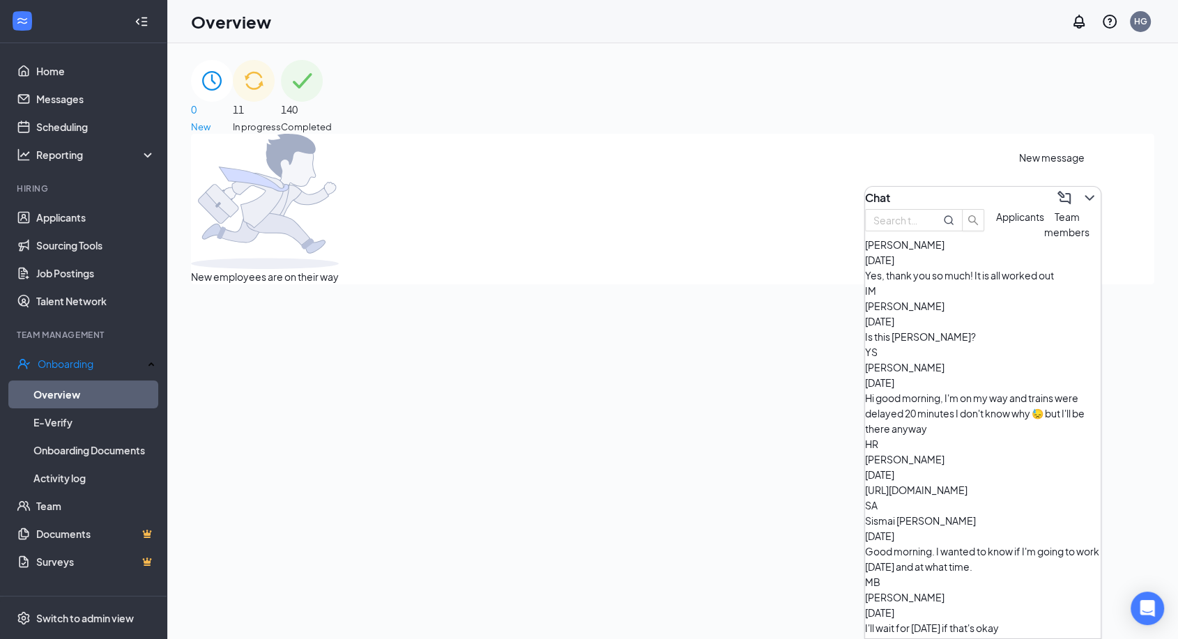
click at [1058, 196] on icon "ComposeMessage" at bounding box center [1064, 197] width 13 height 13
type input "[PERSON_NAME]"
click at [793, 381] on span "Team members" at bounding box center [815, 367] width 45 height 28
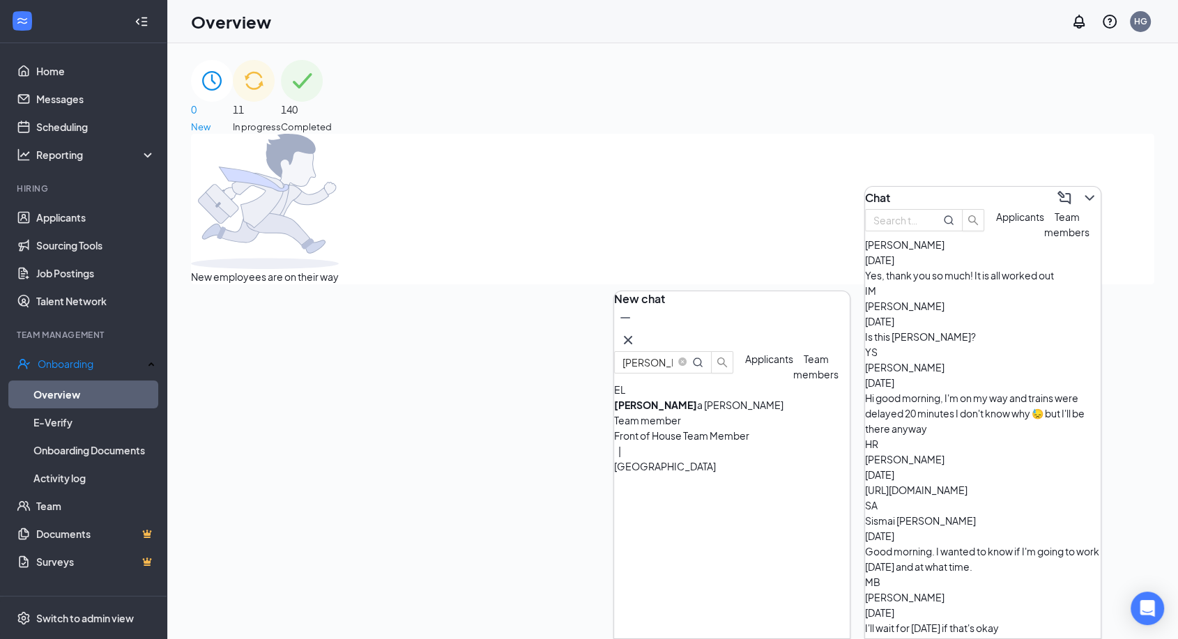
click at [731, 428] on div "Team member" at bounding box center [732, 420] width 236 height 15
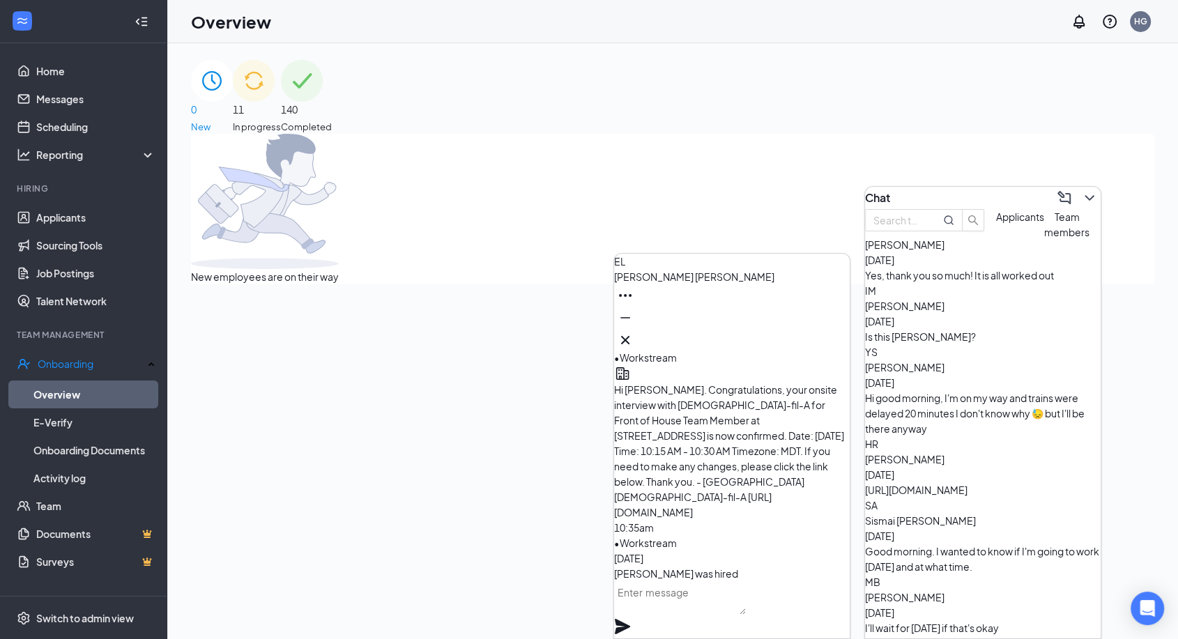
click at [677, 615] on textarea at bounding box center [680, 598] width 132 height 33
paste textarea "1.) Completar informaccion en el web 2.) Non-Slip Zapato's 3.) Food Handler's T…"
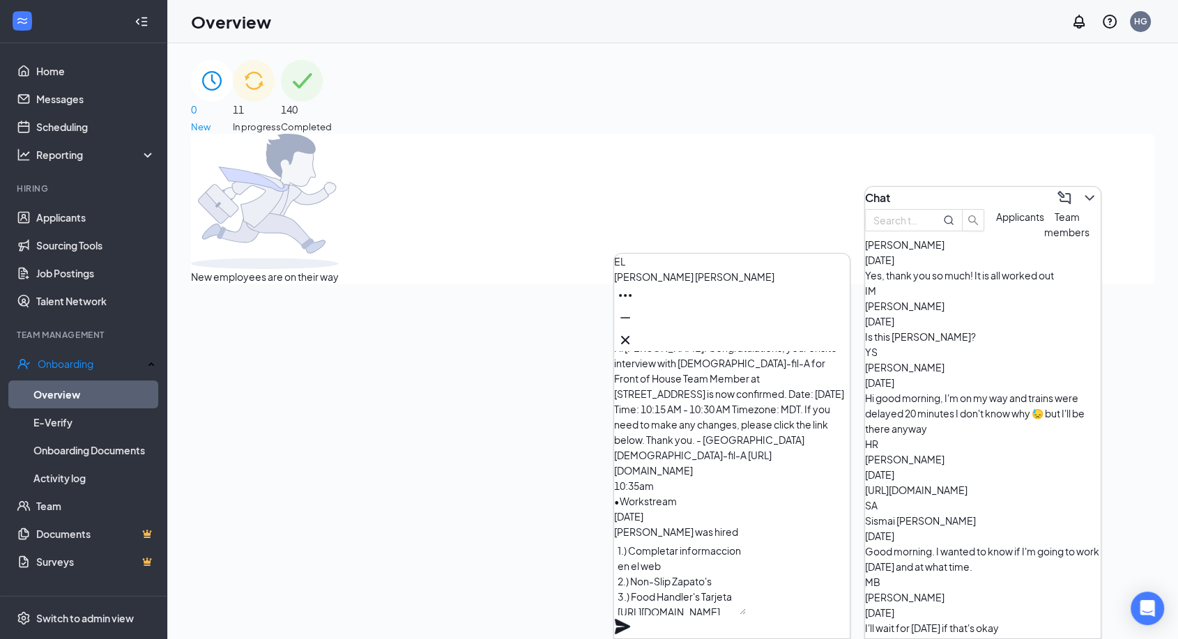
scroll to position [14, 0]
type textarea "1.) Completar informaccion en el web 2.) Non-Slip Zapato's 3.) Food Handler's T…"
click at [631, 618] on icon "Plane" at bounding box center [622, 626] width 17 height 17
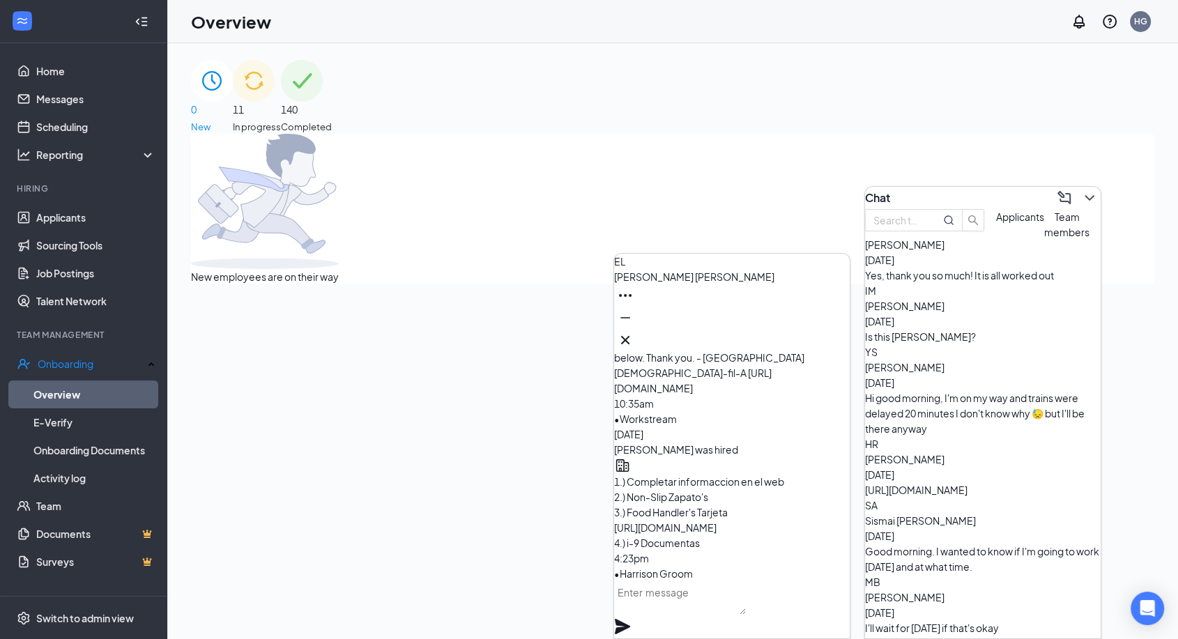
scroll to position [0, 0]
